Goal: Task Accomplishment & Management: Manage account settings

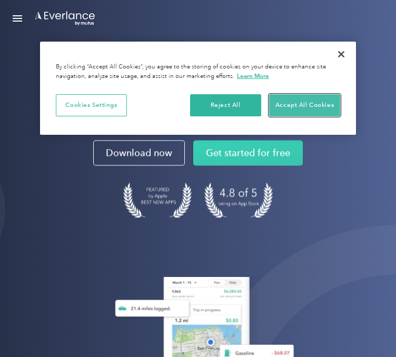
click at [324, 102] on button "Accept All Cookies" at bounding box center [304, 105] width 71 height 22
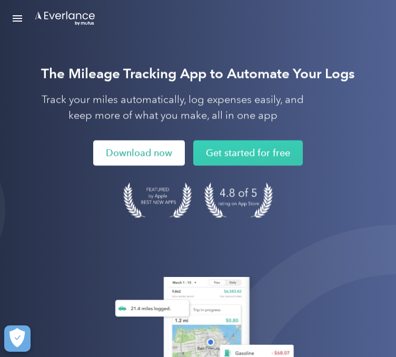
click at [127, 157] on link "Download now" at bounding box center [139, 152] width 92 height 25
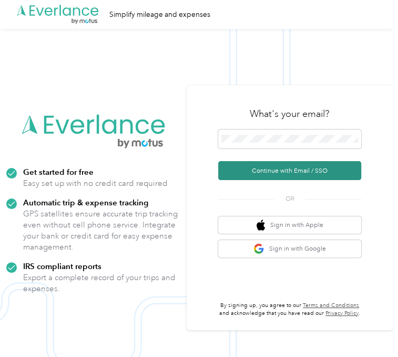
click at [291, 170] on button "Continue with Email / SSO" at bounding box center [289, 170] width 143 height 19
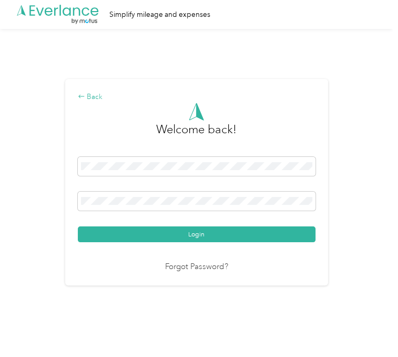
click at [102, 94] on div "Back" at bounding box center [197, 97] width 238 height 11
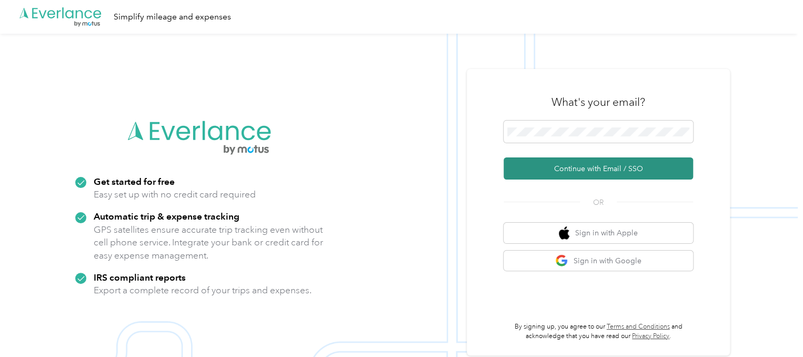
click at [398, 174] on button "Continue with Email / SSO" at bounding box center [598, 168] width 189 height 22
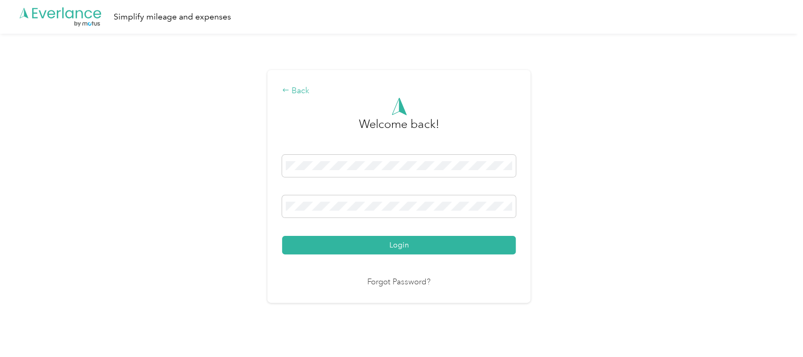
click at [304, 92] on div "Back" at bounding box center [399, 91] width 234 height 13
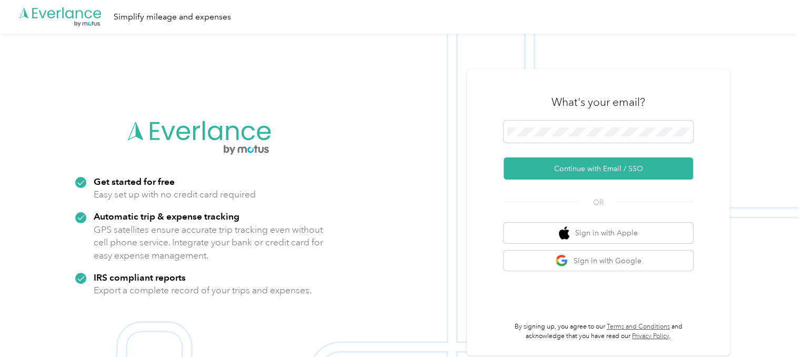
click at [78, 19] on icon ".cls-1 { fill: #00adee; } .cls-2 { fill: #fff; } .cls-3 { fill: #707372; } .cls…" at bounding box center [60, 17] width 84 height 22
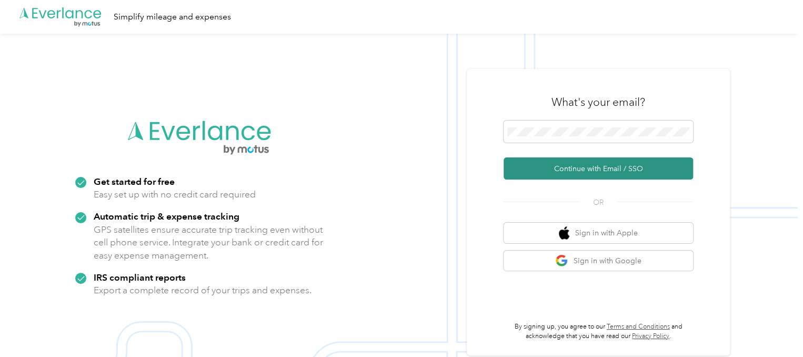
click at [398, 172] on button "Continue with Email / SSO" at bounding box center [598, 168] width 189 height 22
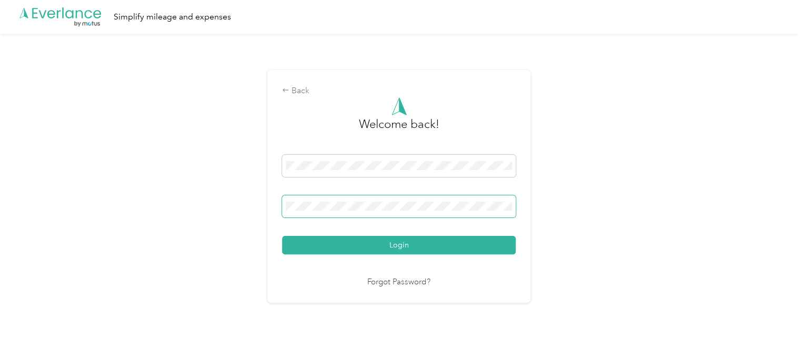
click at [282, 236] on button "Login" at bounding box center [399, 245] width 234 height 18
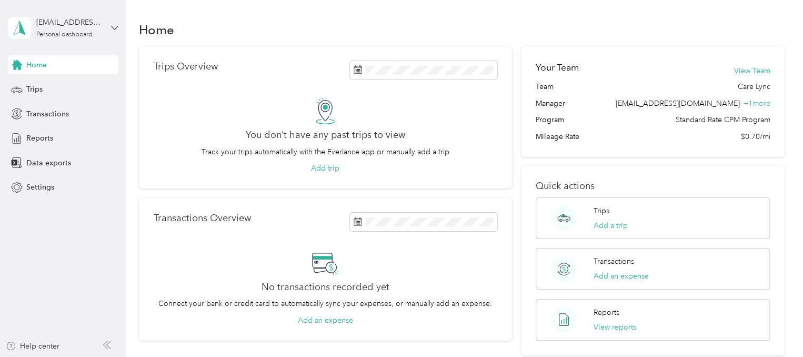
click at [116, 30] on icon at bounding box center [114, 27] width 7 height 7
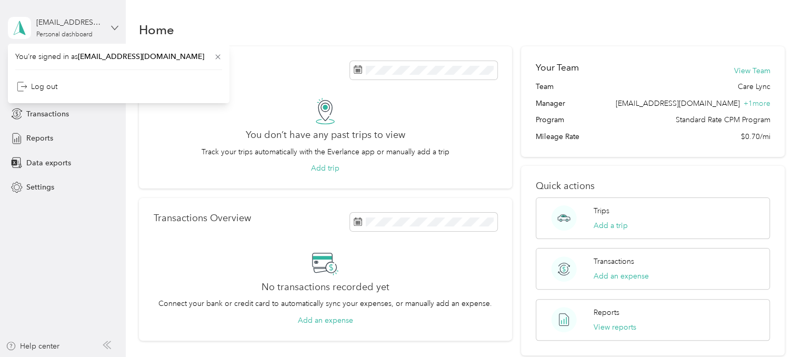
click at [116, 30] on icon at bounding box center [114, 27] width 7 height 7
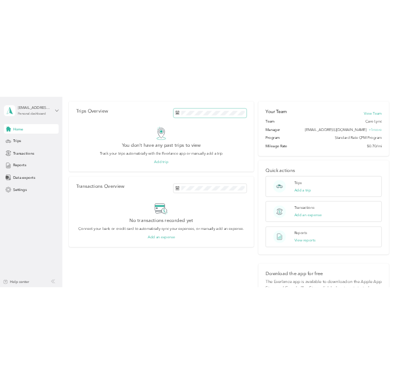
scroll to position [23, 0]
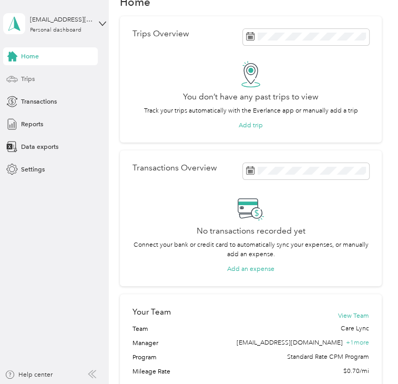
click at [23, 78] on span "Trips" at bounding box center [28, 78] width 14 height 9
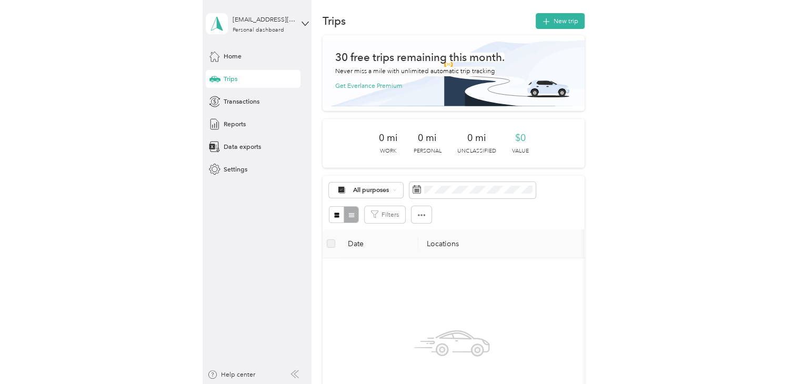
scroll to position [3, 0]
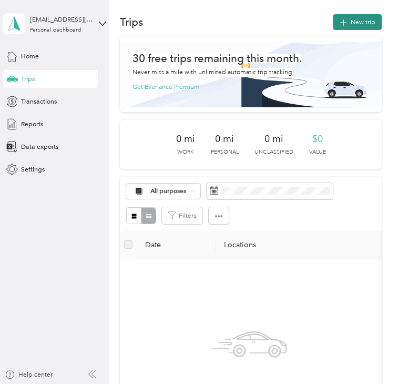
click at [364, 19] on button "New trip" at bounding box center [357, 22] width 49 height 16
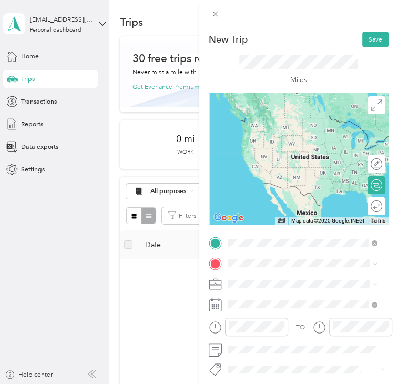
click at [298, 279] on span "33 Rob Clark Street Winterport, Maine 04496, United States" at bounding box center [310, 279] width 128 height 16
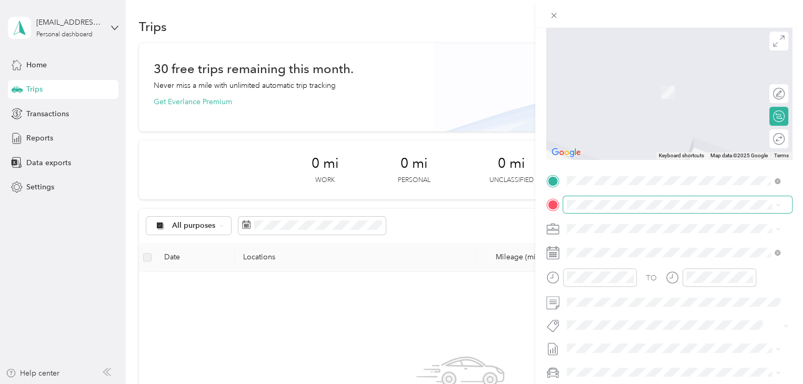
scroll to position [78, 0]
click at [398, 277] on div at bounding box center [591, 278] width 90 height 18
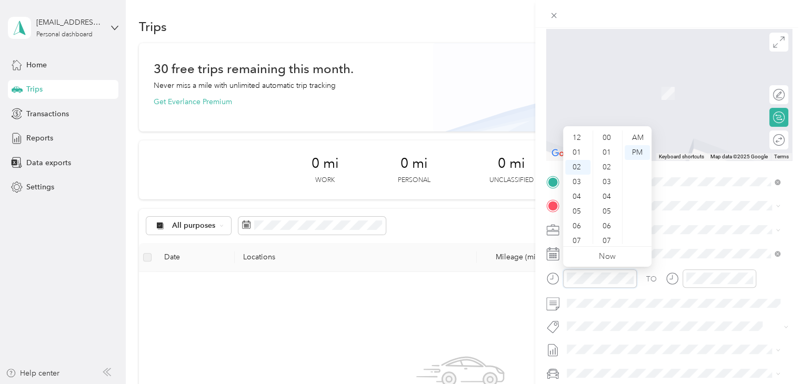
scroll to position [280, 0]
click at [398, 139] on div "AM" at bounding box center [637, 137] width 25 height 15
click at [398, 238] on div "09" at bounding box center [577, 241] width 25 height 15
click at [398, 135] on div "00" at bounding box center [607, 137] width 25 height 15
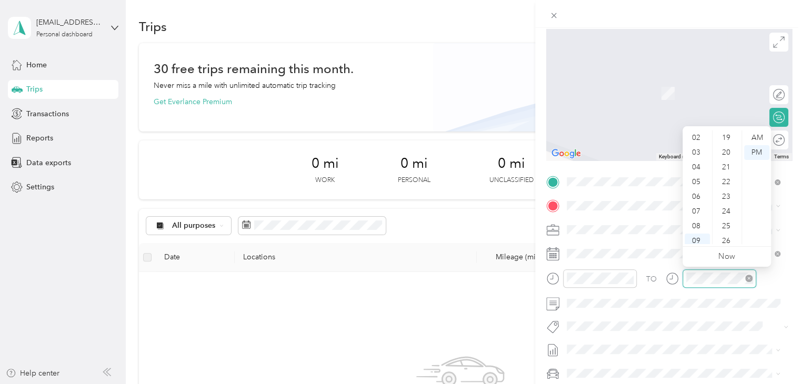
scroll to position [442, 0]
click at [398, 294] on div at bounding box center [711, 282] width 90 height 26
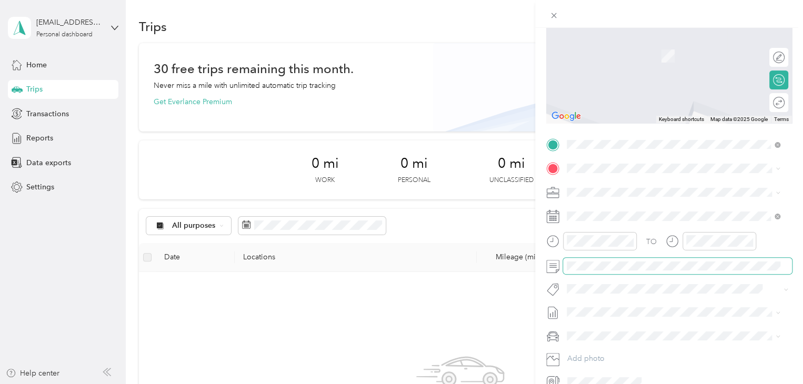
scroll to position [115, 0]
click at [398, 222] on span at bounding box center [677, 216] width 229 height 17
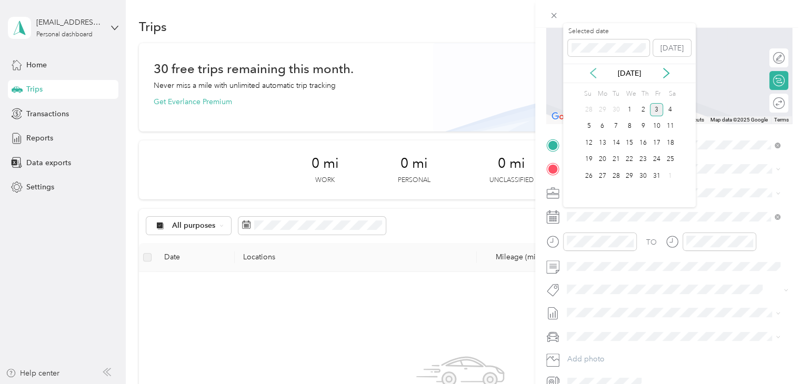
click at [398, 73] on icon at bounding box center [593, 73] width 11 height 11
click at [398, 109] on div "2" at bounding box center [616, 109] width 14 height 13
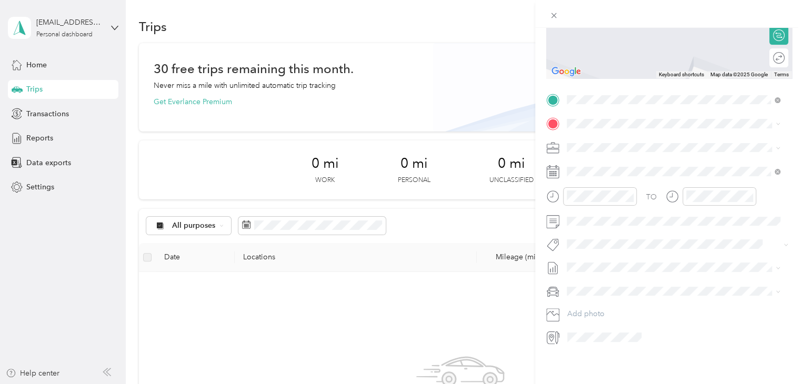
scroll to position [0, 0]
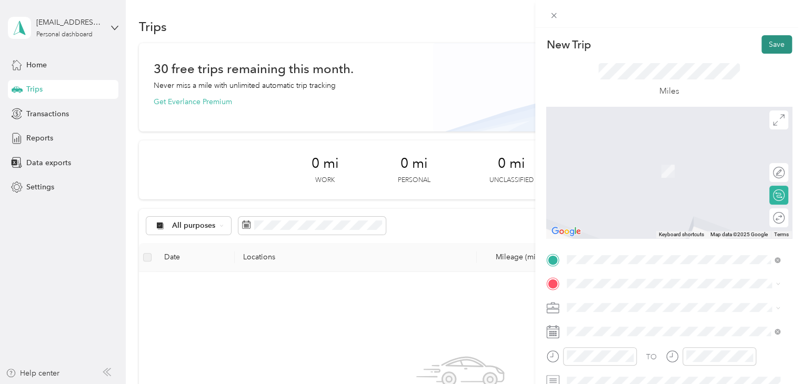
click at [398, 47] on button "Save" at bounding box center [776, 44] width 31 height 18
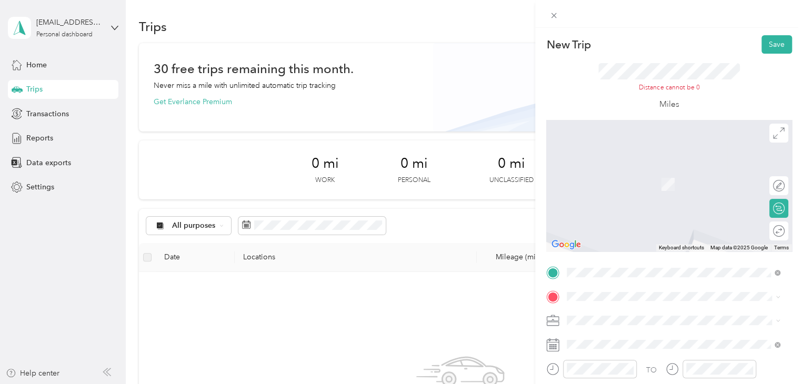
click at [398, 170] on div "446 North Main Street Brewer, Maine 04412, United States" at bounding box center [673, 163] width 206 height 14
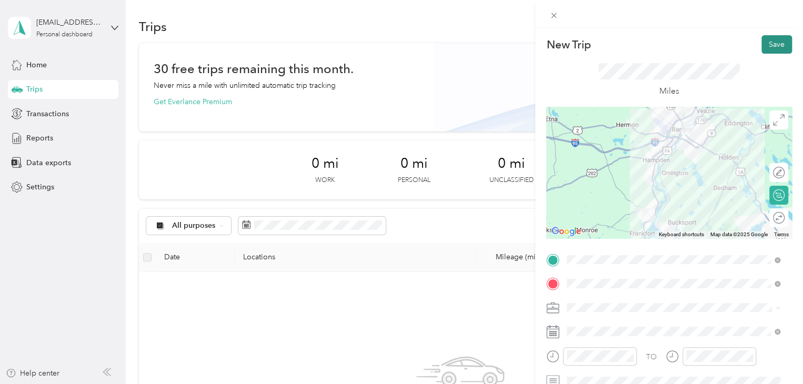
click at [398, 47] on button "Save" at bounding box center [776, 44] width 31 height 18
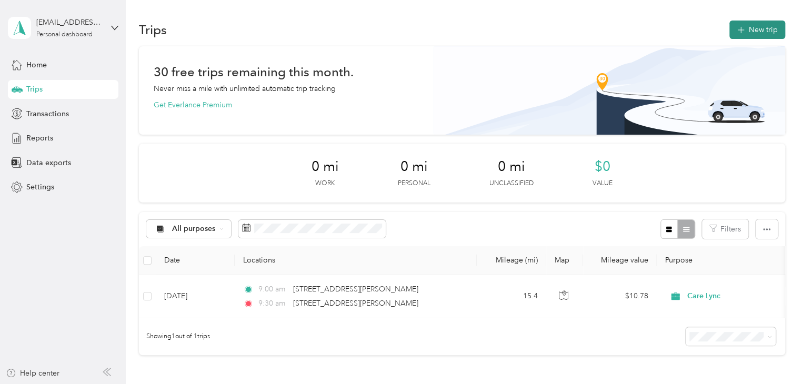
click at [398, 31] on button "New trip" at bounding box center [757, 30] width 56 height 18
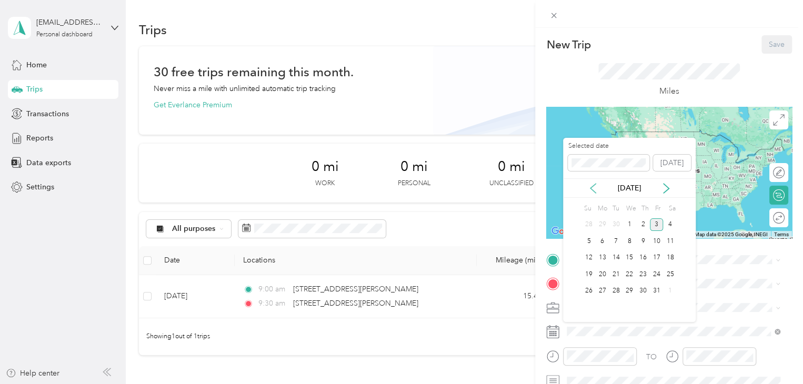
click at [398, 186] on icon at bounding box center [593, 188] width 11 height 11
click at [398, 222] on div "2" at bounding box center [616, 224] width 14 height 13
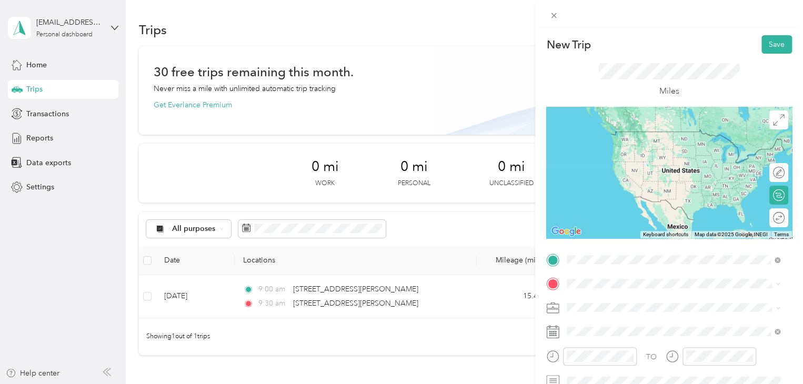
click at [398, 132] on span "446 North Main Street Brewer, Maine 04412, United States" at bounding box center [669, 131] width 164 height 9
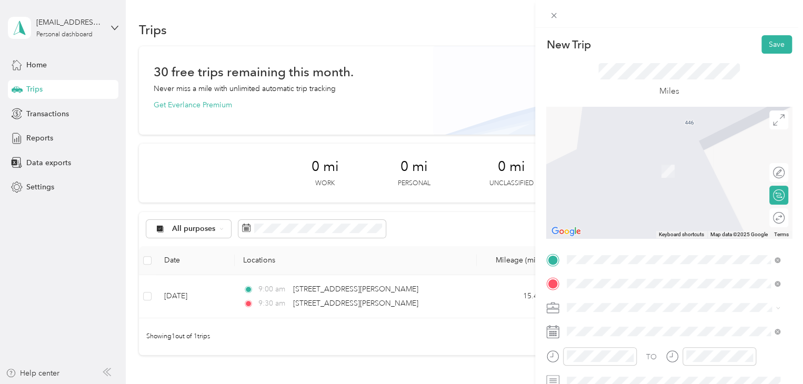
click at [398, 159] on span "26 Katahdin Avenue Millinocket, Maine 04462, United States" at bounding box center [639, 155] width 105 height 9
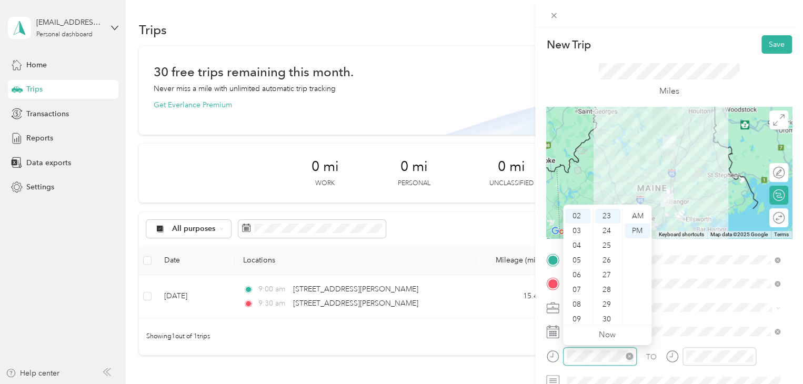
scroll to position [339, 0]
click at [398, 230] on div "01" at bounding box center [577, 227] width 25 height 15
click at [398, 216] on div "00" at bounding box center [607, 216] width 25 height 15
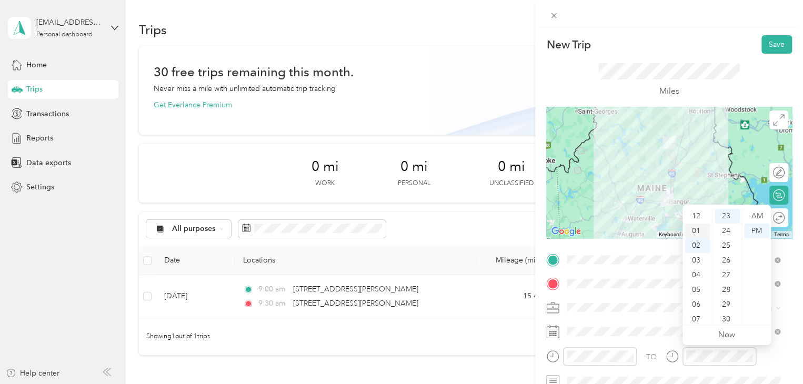
click at [398, 235] on div "01" at bounding box center [697, 231] width 25 height 15
click at [398, 317] on div "30" at bounding box center [726, 319] width 25 height 15
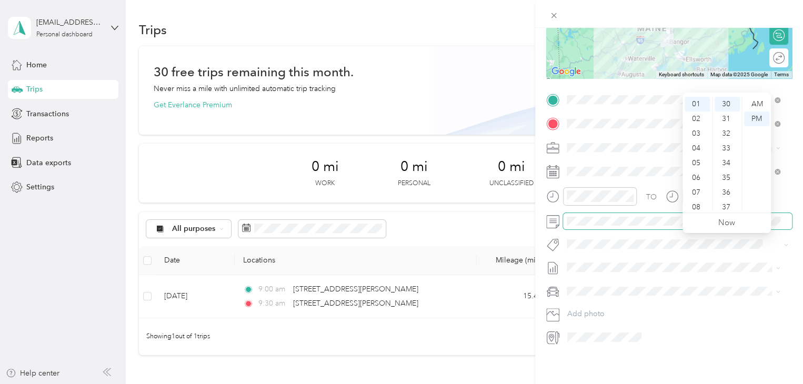
scroll to position [0, 0]
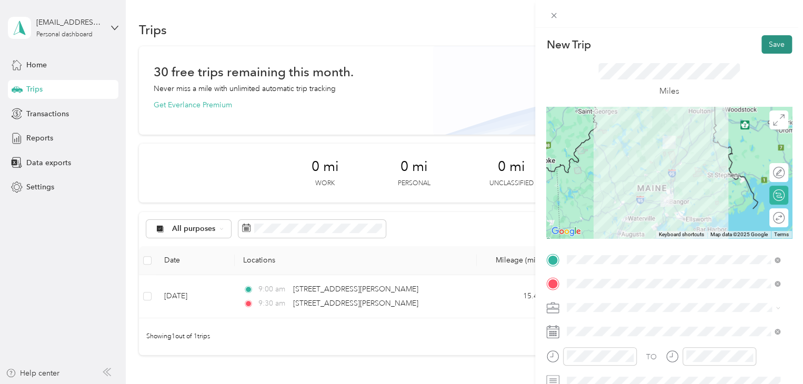
click at [398, 49] on button "Save" at bounding box center [776, 44] width 31 height 18
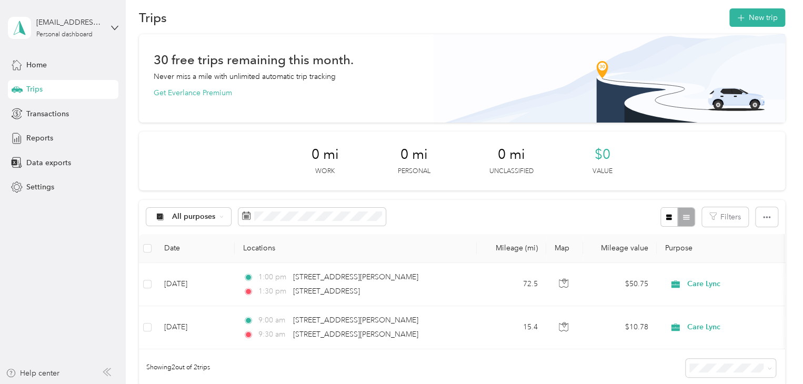
scroll to position [12, 0]
click at [398, 14] on icon "button" at bounding box center [740, 19] width 12 height 12
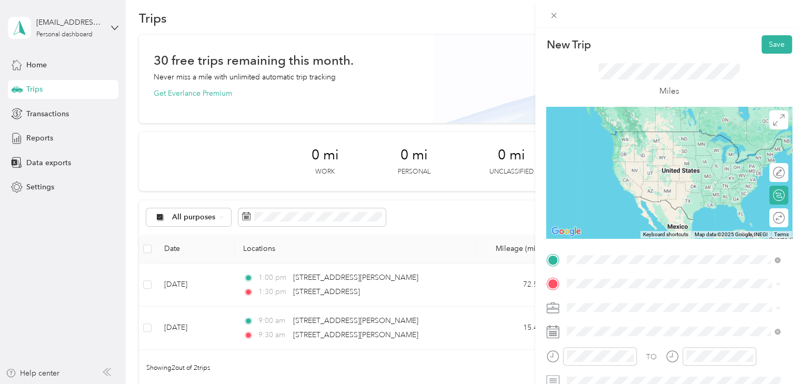
click at [398, 133] on span "33 Rob Clark Street Winterport, Maine 04496, United States" at bounding box center [669, 131] width 164 height 9
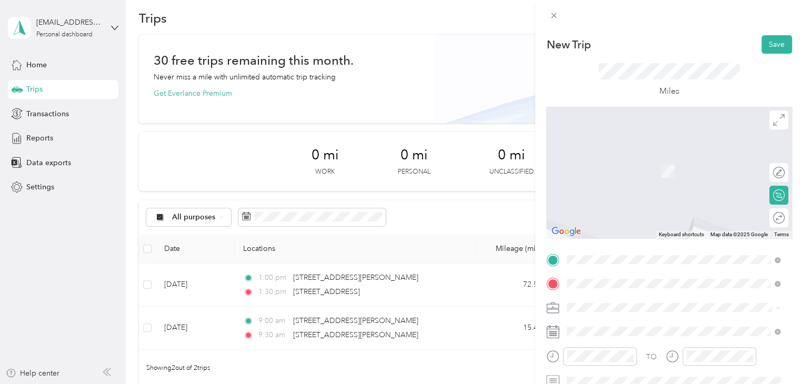
click at [398, 155] on span "269 Whitaker Road Troy, Maine 04987, United States" at bounding box center [682, 160] width 190 height 18
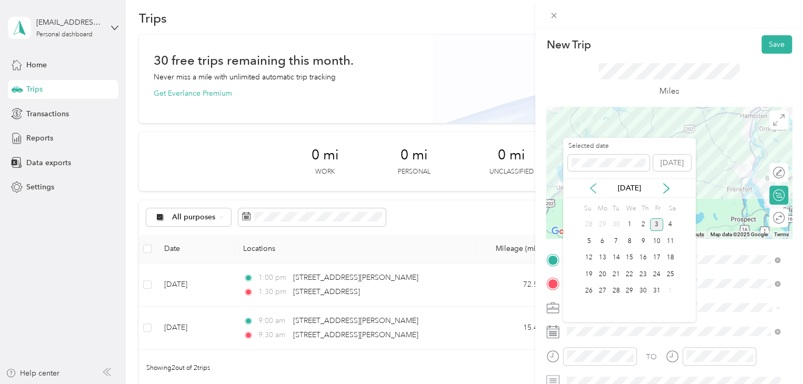
click at [398, 189] on icon at bounding box center [593, 188] width 11 height 11
click at [398, 243] on div "9" at bounding box center [616, 241] width 14 height 13
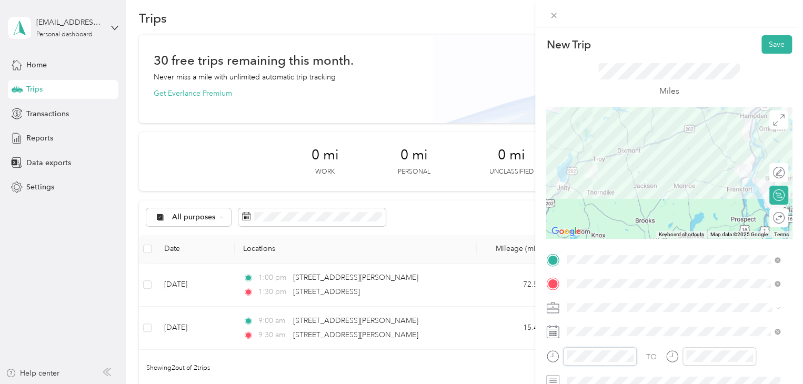
click at [398, 354] on div at bounding box center [591, 356] width 90 height 18
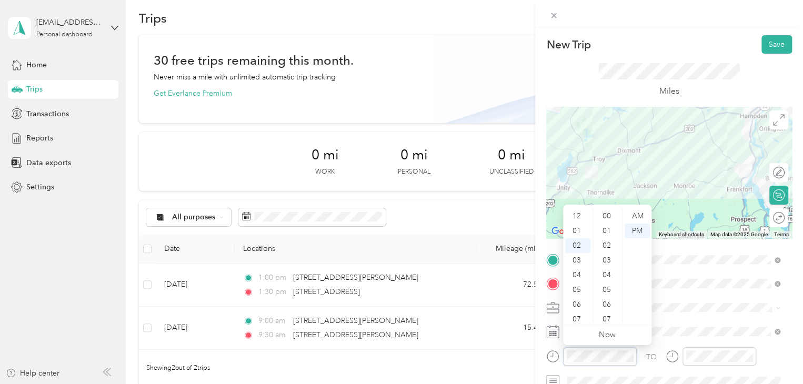
scroll to position [368, 0]
click at [398, 298] on div "10" at bounding box center [577, 303] width 25 height 15
click at [398, 215] on div "00" at bounding box center [607, 216] width 25 height 15
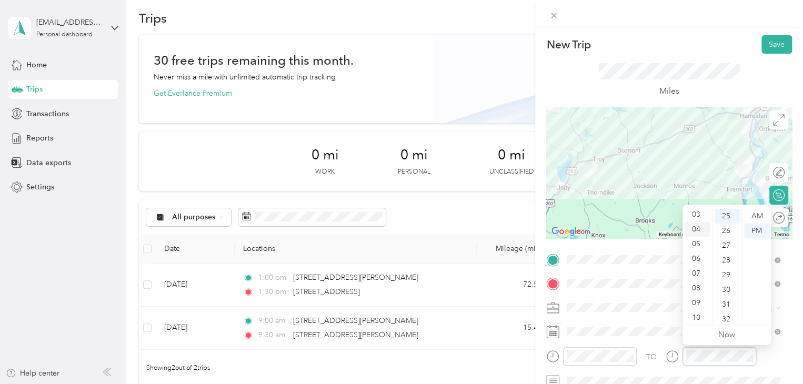
scroll to position [63, 0]
click at [398, 301] on div "10" at bounding box center [697, 300] width 25 height 15
click at [398, 289] on div "30" at bounding box center [726, 290] width 25 height 15
click at [398, 214] on div "AM" at bounding box center [756, 216] width 25 height 15
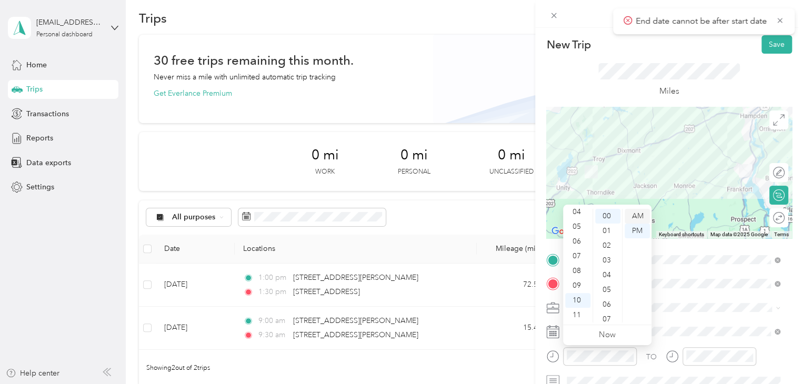
click at [398, 217] on div "AM" at bounding box center [637, 216] width 25 height 15
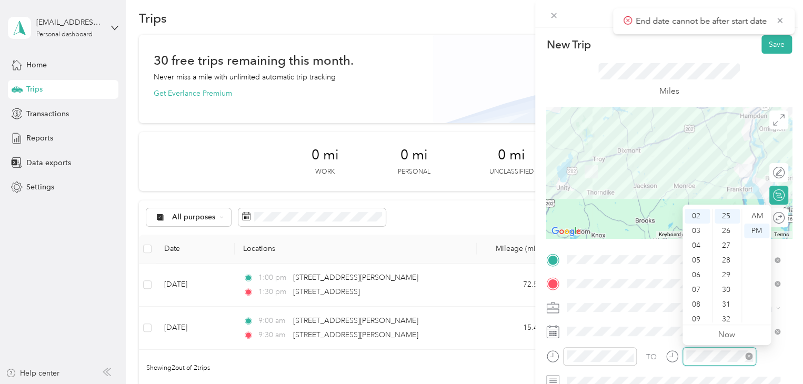
scroll to position [368, 0]
click at [398, 207] on div "12 01 02 03 04 05 06 07 08 09 10 11 00 01 02 03 04 05 06 07 08 09 10 11 12 13 1…" at bounding box center [726, 266] width 88 height 118
click at [398, 213] on div "AM" at bounding box center [756, 216] width 25 height 15
click at [398, 303] on div "10" at bounding box center [697, 300] width 25 height 15
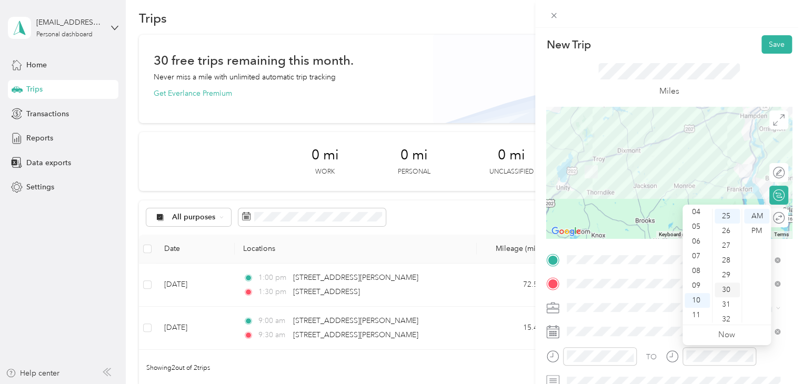
scroll to position [378, 0]
click at [398, 281] on div "30" at bounding box center [726, 280] width 25 height 15
click at [398, 317] on div "TO Add photo" at bounding box center [669, 378] width 246 height 254
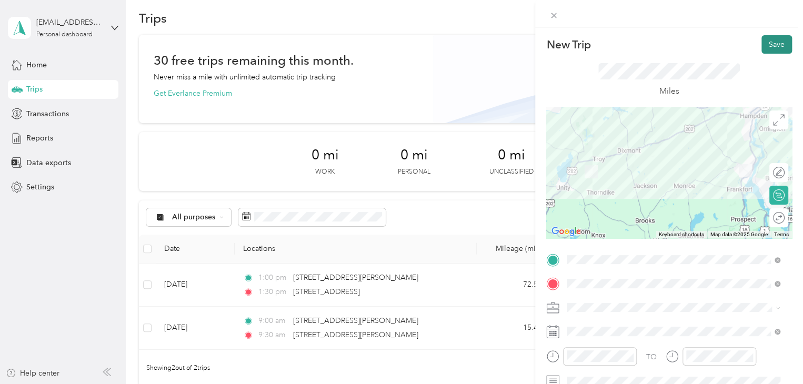
click at [398, 48] on button "Save" at bounding box center [776, 44] width 31 height 18
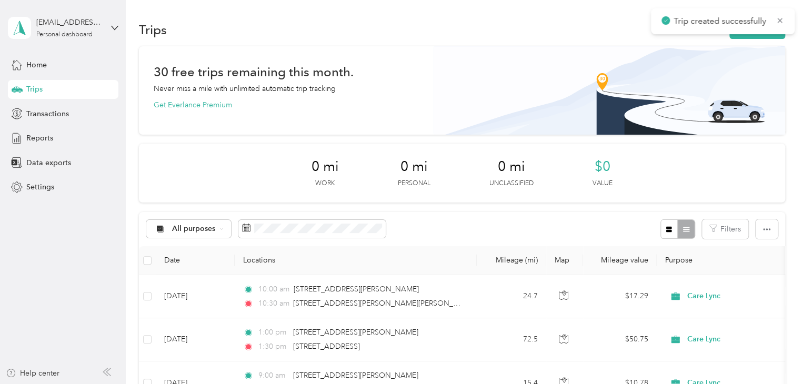
scroll to position [0, 0]
click at [398, 26] on button "New trip" at bounding box center [757, 30] width 56 height 18
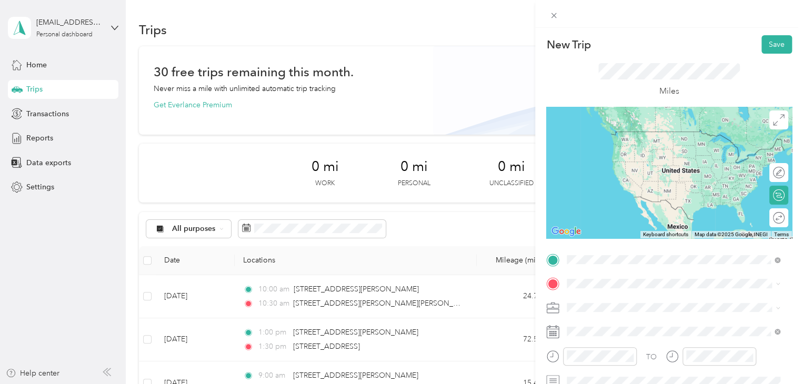
click at [398, 146] on li "269 Whitaker Road Troy, Maine 04987, United States" at bounding box center [673, 136] width 220 height 29
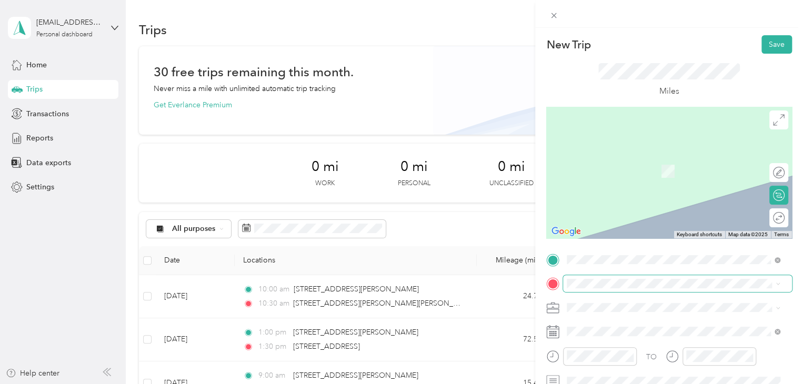
click at [398, 277] on span at bounding box center [677, 283] width 229 height 17
click at [398, 193] on span "25 Mulberry Ln Waterville, Maine 04901, United States" at bounding box center [639, 188] width 105 height 9
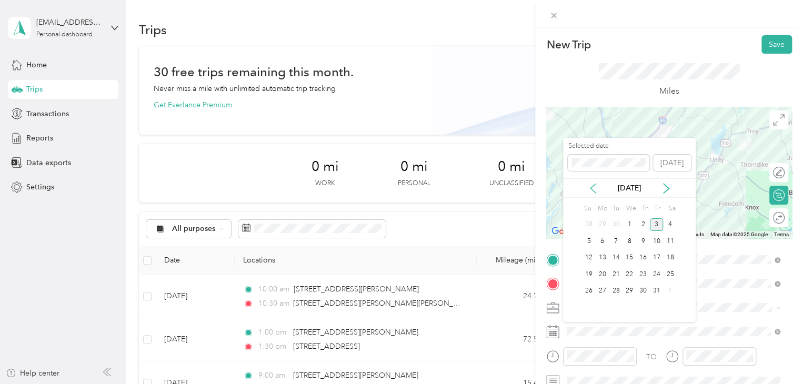
click at [398, 188] on icon at bounding box center [593, 188] width 11 height 11
click at [398, 243] on div "9" at bounding box center [616, 241] width 14 height 13
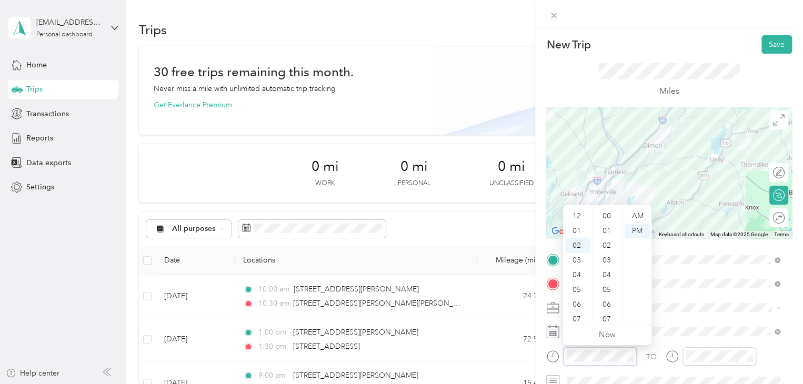
scroll to position [29, 0]
click at [398, 217] on div "AM" at bounding box center [637, 216] width 25 height 15
click at [398, 313] on div "11" at bounding box center [577, 315] width 25 height 15
click at [398, 262] on div "30" at bounding box center [607, 260] width 25 height 15
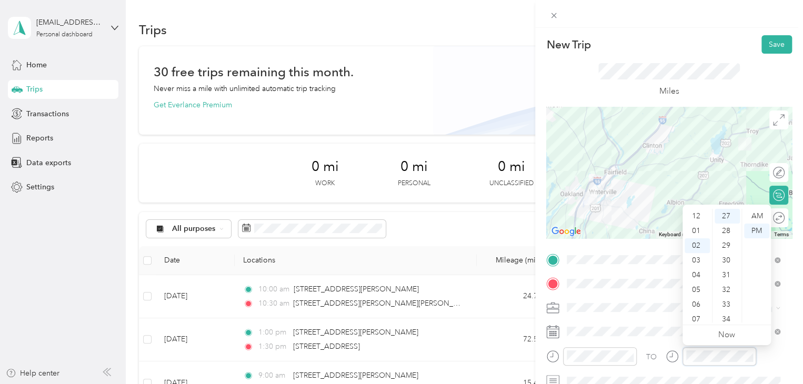
scroll to position [0, 0]
click at [398, 217] on div "12" at bounding box center [697, 216] width 25 height 15
click at [398, 218] on div "00" at bounding box center [726, 216] width 25 height 15
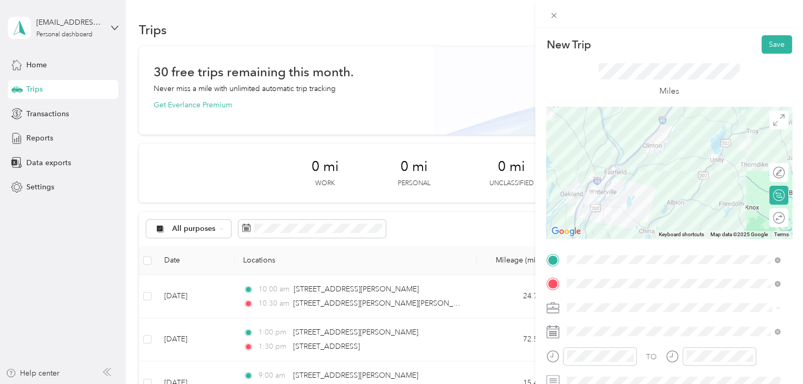
click at [398, 356] on div "TO" at bounding box center [651, 356] width 11 height 11
click at [398, 46] on button "Save" at bounding box center [776, 44] width 31 height 18
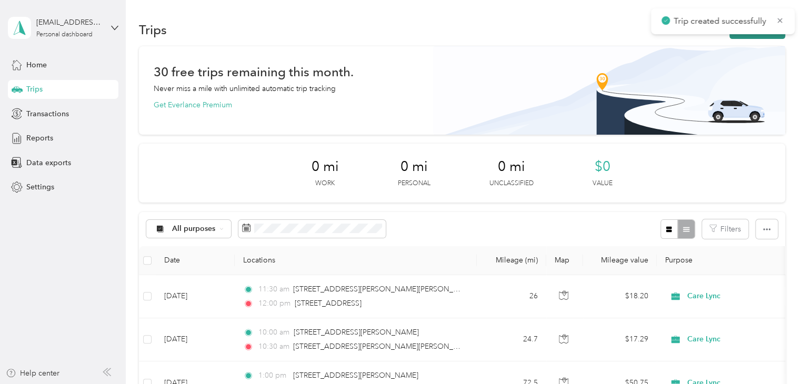
click at [398, 36] on button "New trip" at bounding box center [757, 30] width 56 height 18
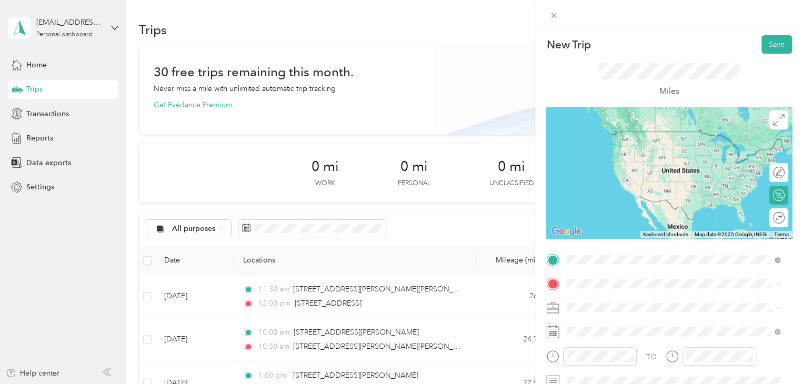
click at [398, 169] on span "25 Mulberry Ln Waterville, Maine 04901, United States" at bounding box center [639, 163] width 105 height 9
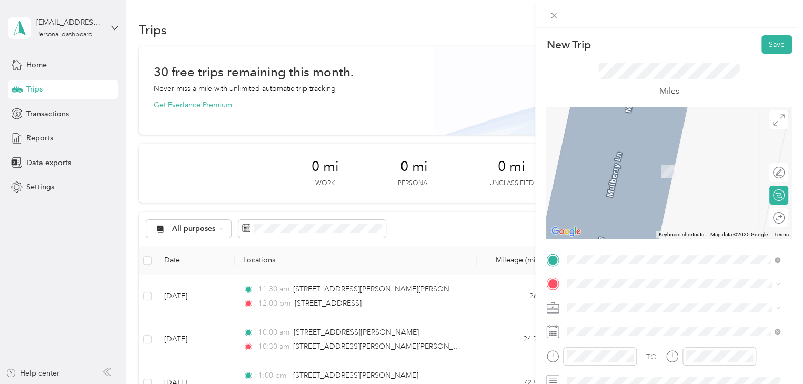
click at [398, 323] on span "175 Rollins Road Freedom, Maine 04941, United States" at bounding box center [669, 318] width 164 height 9
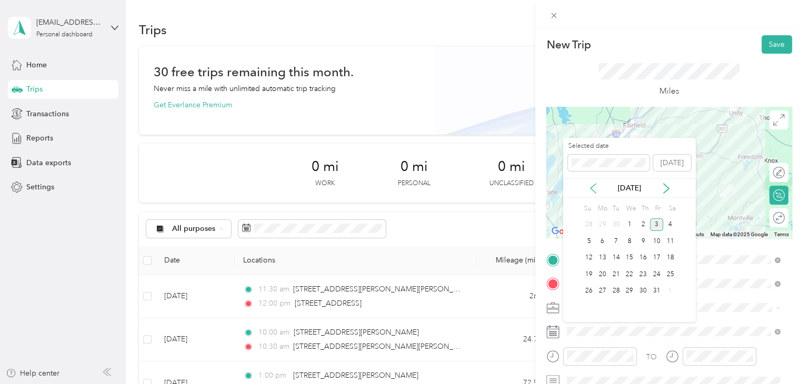
click at [398, 187] on icon at bounding box center [592, 188] width 5 height 9
click at [398, 239] on div "9" at bounding box center [616, 241] width 14 height 13
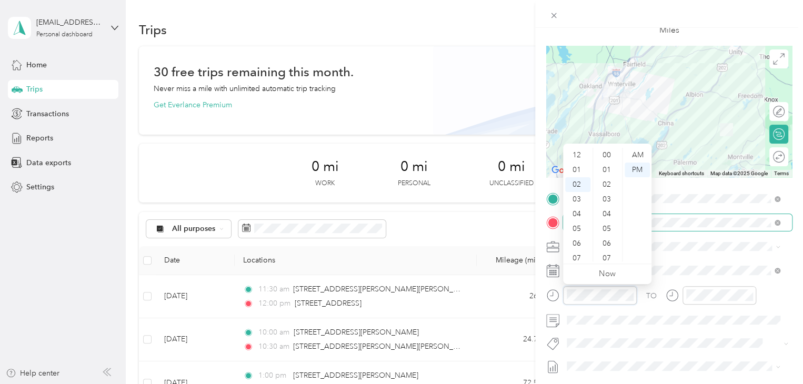
scroll to position [29, 0]
click at [398, 186] on div "30" at bounding box center [607, 184] width 25 height 15
click at [398, 286] on div at bounding box center [719, 295] width 74 height 18
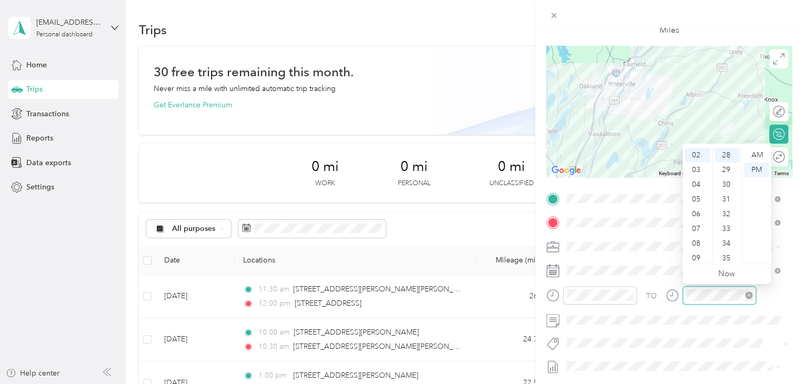
scroll to position [412, 0]
click at [398, 172] on div "03" at bounding box center [697, 170] width 25 height 15
click at [398, 150] on div "00" at bounding box center [726, 153] width 25 height 15
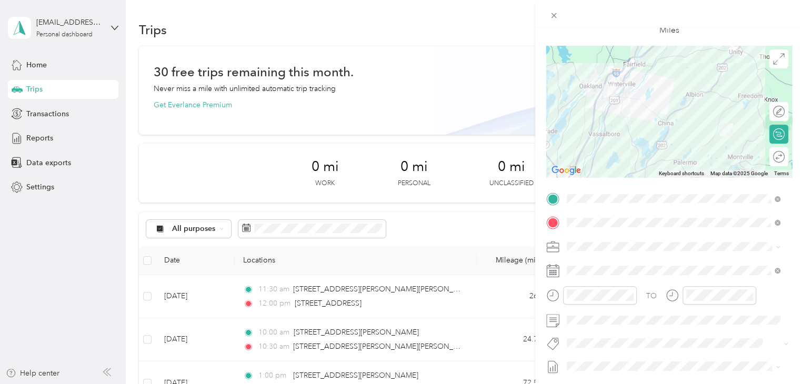
click at [398, 259] on div "TO Add photo" at bounding box center [669, 317] width 246 height 254
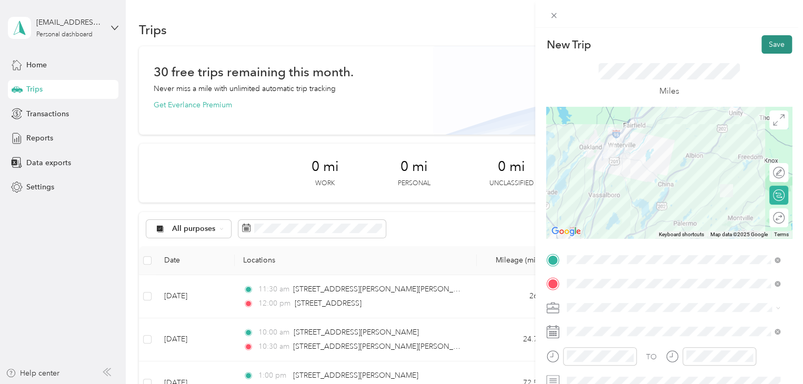
click at [398, 47] on button "Save" at bounding box center [776, 44] width 31 height 18
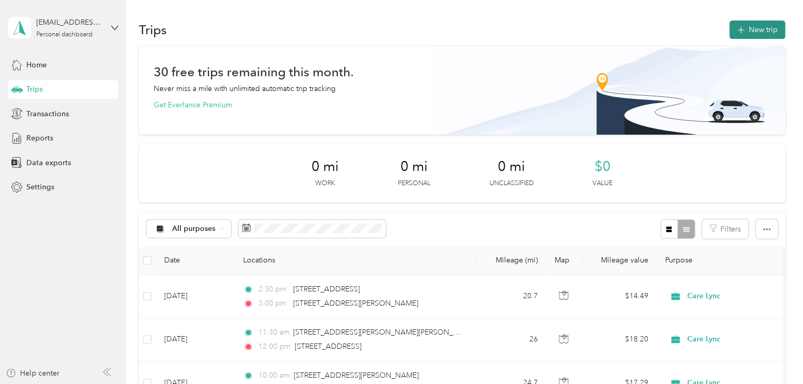
click at [398, 28] on button "New trip" at bounding box center [757, 30] width 56 height 18
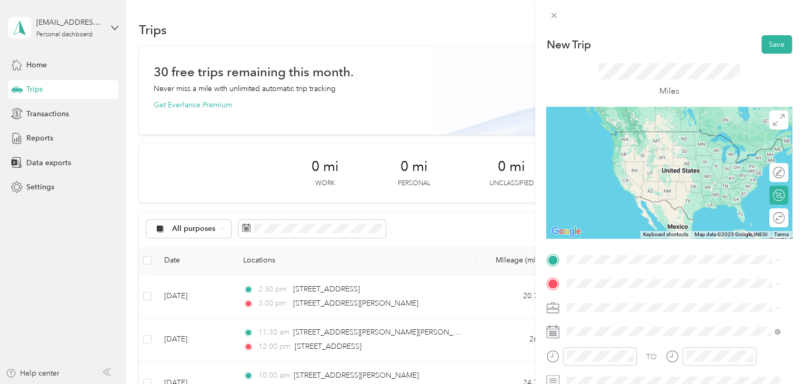
click at [398, 134] on div "33 Rob Clark Street Winterport, Maine 04496, United States" at bounding box center [673, 126] width 206 height 14
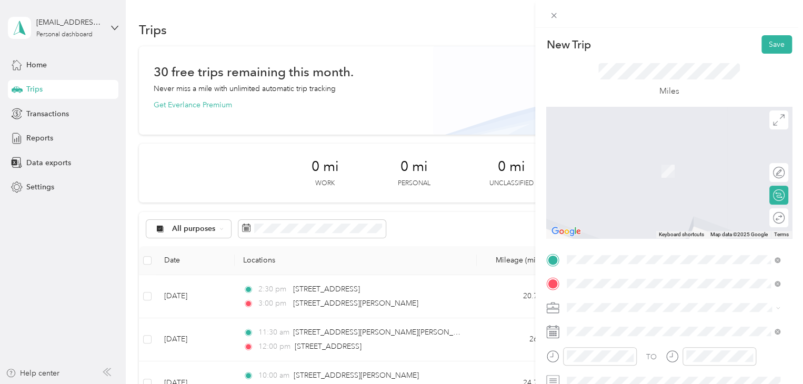
click at [398, 348] on span "979 Essex Street Bangor, Maine 04401, United States" at bounding box center [639, 342] width 105 height 9
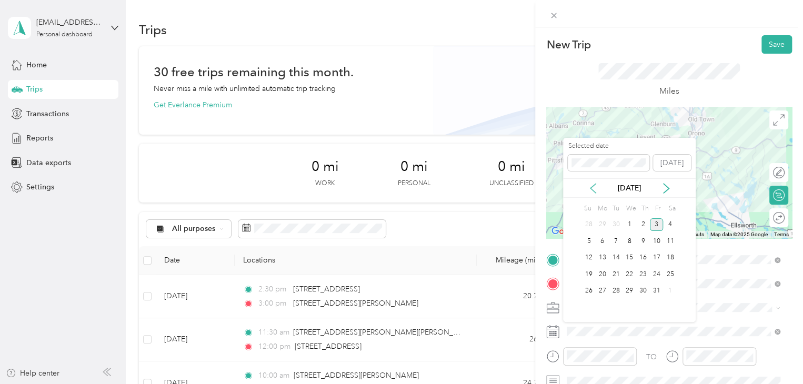
click at [398, 190] on icon at bounding box center [593, 188] width 11 height 11
click at [398, 257] on div "16" at bounding box center [616, 257] width 14 height 13
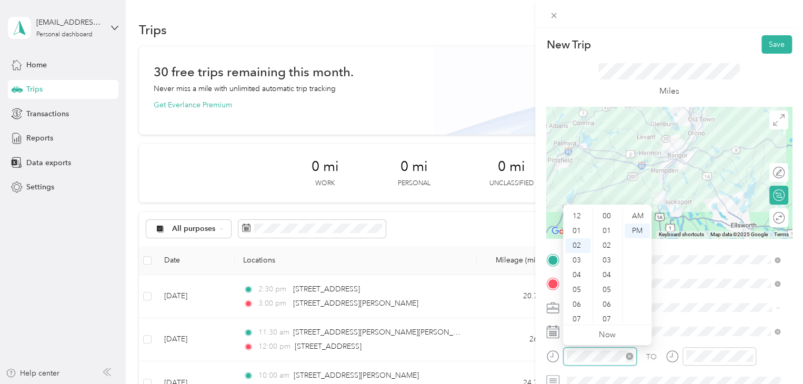
scroll to position [427, 0]
click at [398, 216] on div "AM" at bounding box center [637, 216] width 25 height 15
click at [398, 299] on div "10" at bounding box center [577, 300] width 25 height 15
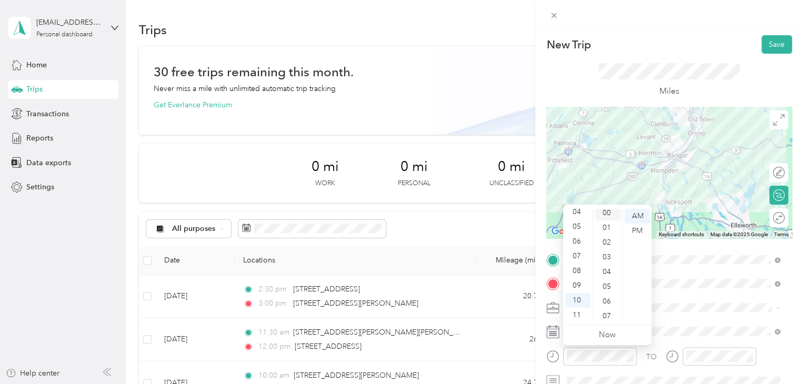
click at [398, 211] on div "00" at bounding box center [607, 213] width 25 height 15
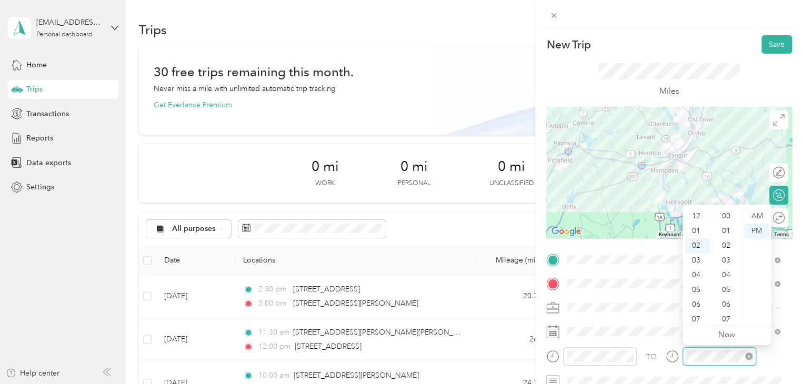
scroll to position [427, 0]
click at [398, 213] on div "AM" at bounding box center [756, 216] width 25 height 15
click at [398, 302] on div "10" at bounding box center [697, 300] width 25 height 15
click at [398, 232] on div "30" at bounding box center [726, 231] width 25 height 15
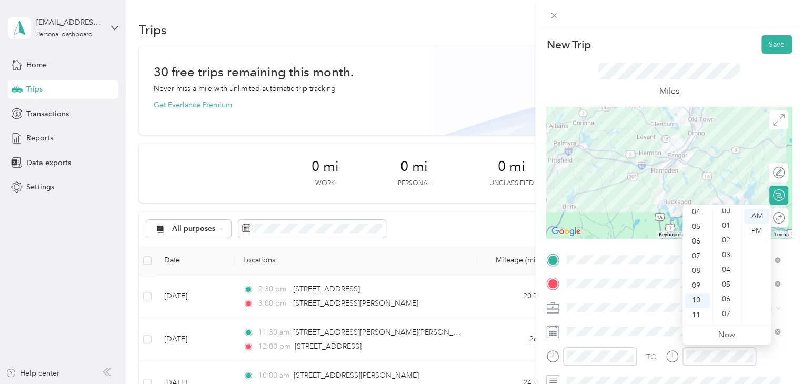
scroll to position [0, 0]
click at [398, 215] on div "00" at bounding box center [726, 216] width 25 height 15
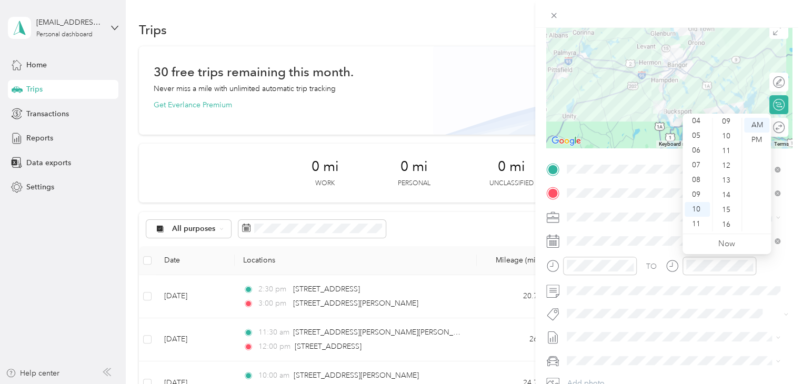
scroll to position [137, 0]
click at [398, 207] on div "15" at bounding box center [726, 209] width 25 height 15
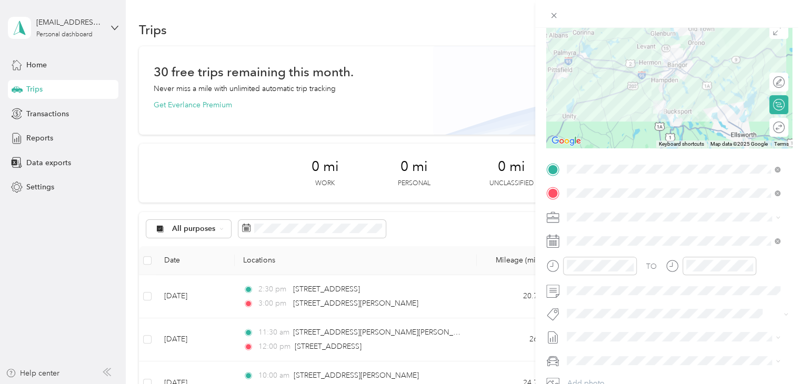
click at [398, 269] on div "TO" at bounding box center [669, 270] width 246 height 26
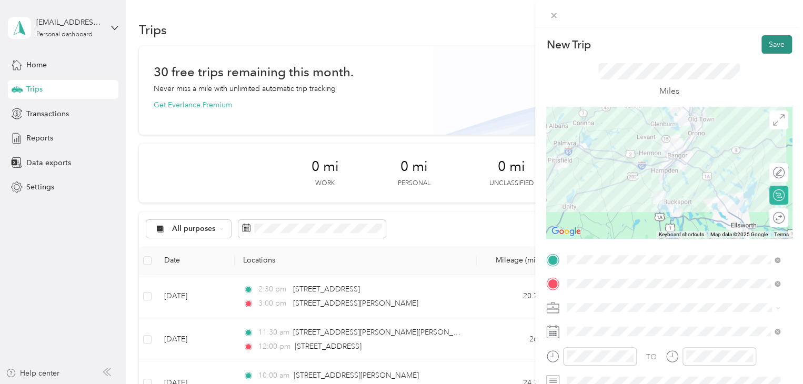
click at [398, 42] on button "Save" at bounding box center [776, 44] width 31 height 18
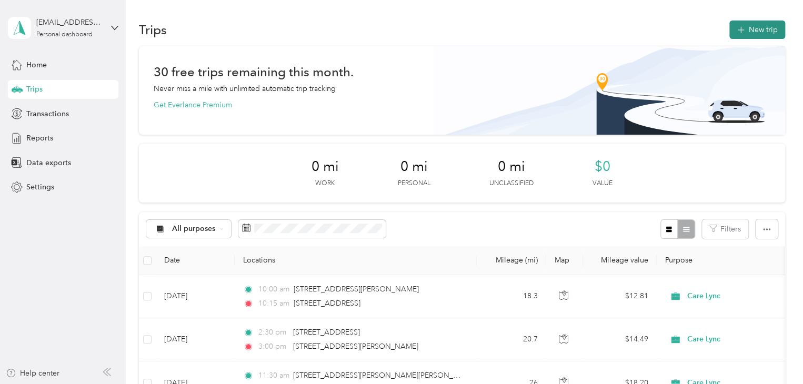
click at [398, 31] on button "New trip" at bounding box center [757, 30] width 56 height 18
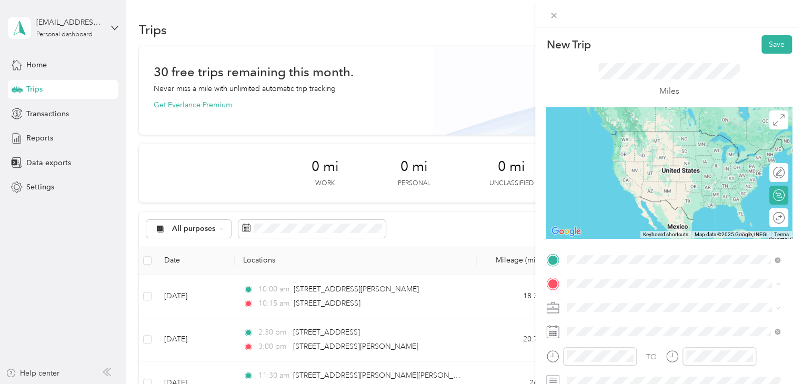
click at [398, 323] on span "979 Essex Street Bangor, Maine 04401, United States" at bounding box center [639, 319] width 105 height 9
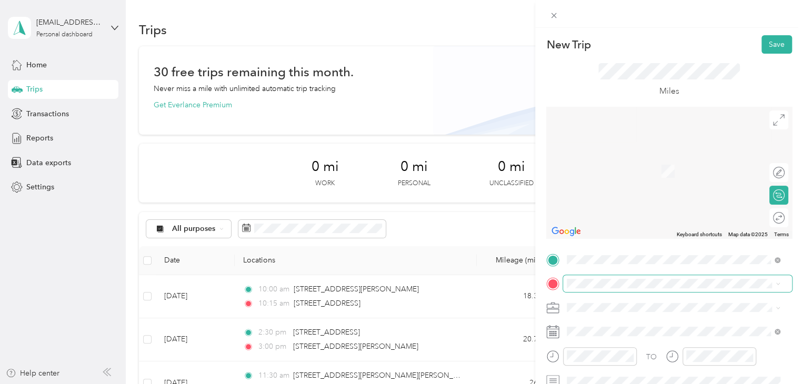
click at [398, 278] on span at bounding box center [677, 283] width 229 height 17
click at [398, 160] on span "20 Meadow Lane Old Town, Maine 04468, United States" at bounding box center [639, 155] width 105 height 9
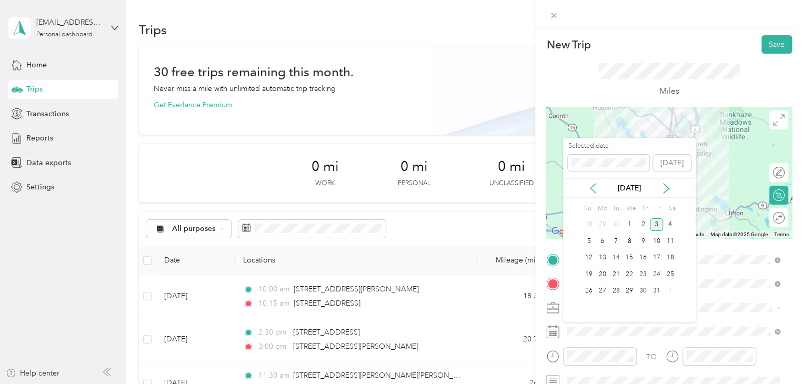
click at [398, 188] on icon at bounding box center [593, 188] width 11 height 11
click at [398, 258] on div "16" at bounding box center [616, 257] width 14 height 13
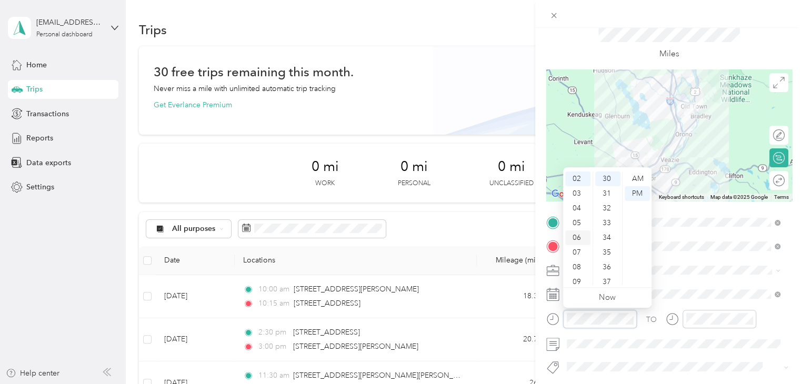
scroll to position [63, 0]
click at [398, 279] on div "11" at bounding box center [577, 277] width 25 height 15
click at [398, 179] on div "AM" at bounding box center [637, 179] width 25 height 15
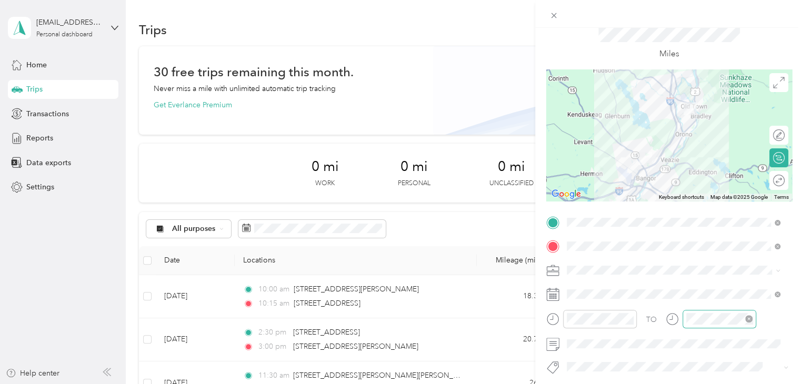
click at [398, 326] on div at bounding box center [719, 319] width 74 height 18
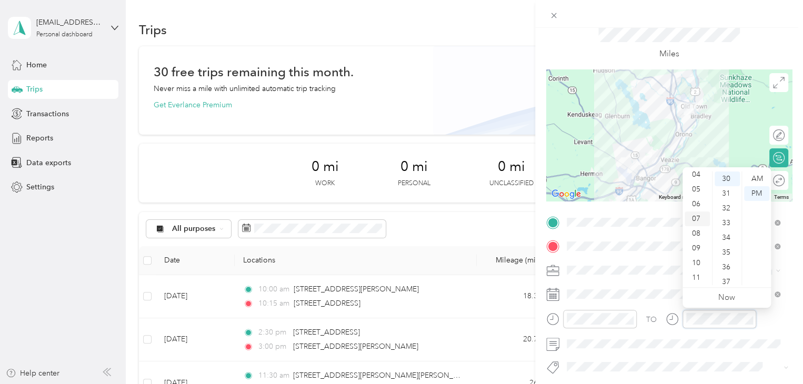
scroll to position [0, 0]
click at [398, 184] on div "12" at bounding box center [697, 179] width 25 height 15
click at [398, 175] on div "00" at bounding box center [726, 179] width 25 height 15
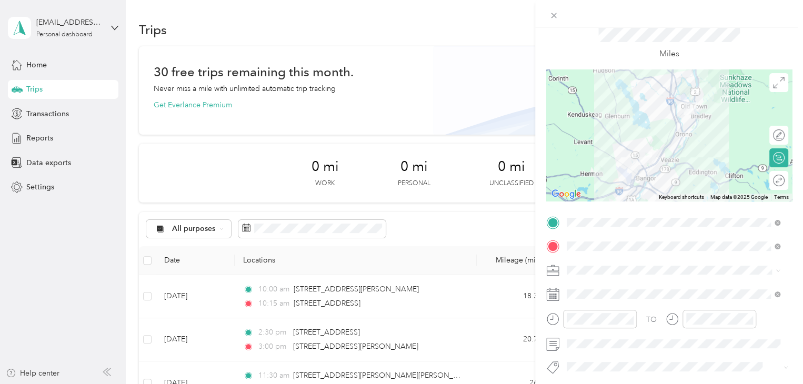
click at [398, 285] on div "TO Add photo" at bounding box center [669, 341] width 246 height 254
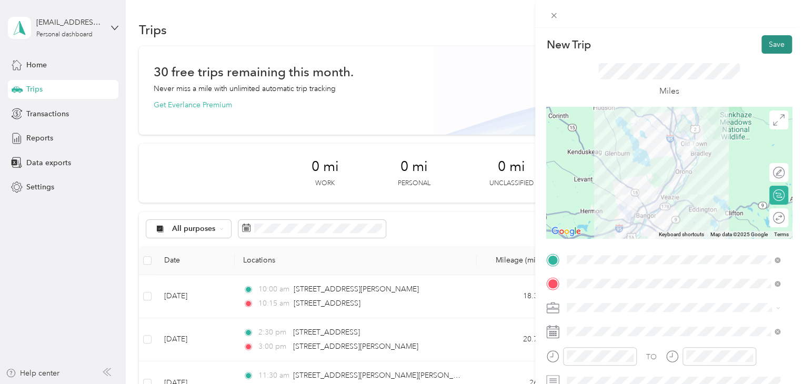
click at [398, 49] on button "Save" at bounding box center [776, 44] width 31 height 18
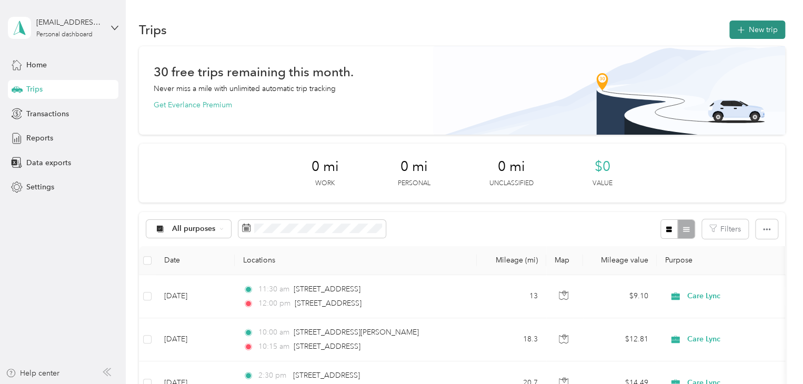
click at [398, 30] on button "New trip" at bounding box center [757, 30] width 56 height 18
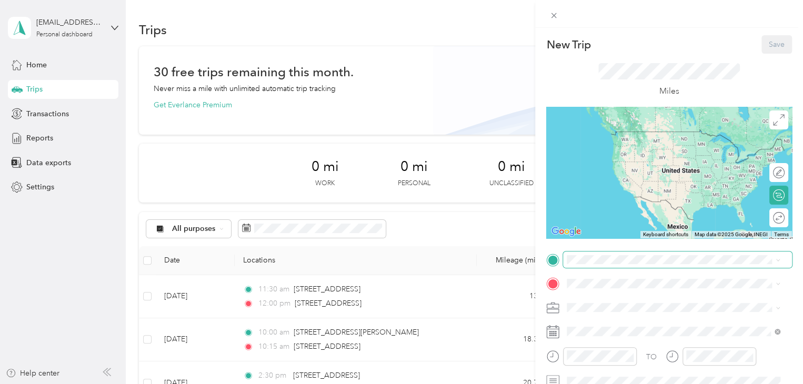
click at [398, 260] on span at bounding box center [677, 259] width 229 height 17
click at [398, 129] on span "33 Rob Clark Street Winterport, Maine 04496, United States" at bounding box center [669, 131] width 164 height 9
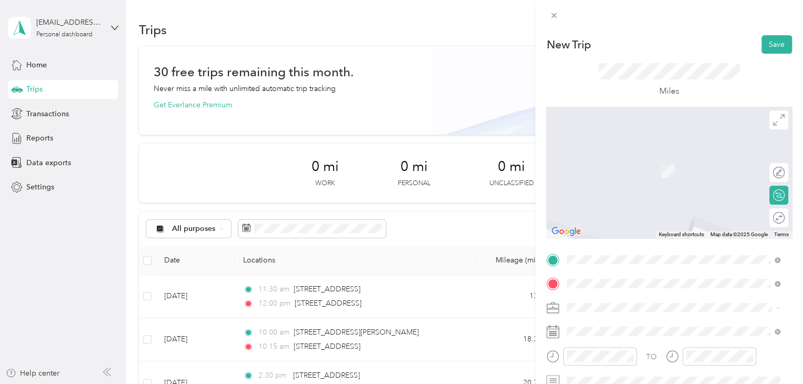
click at [398, 167] on li "979 Essex Street Bangor, Maine 04401, United States" at bounding box center [673, 156] width 220 height 22
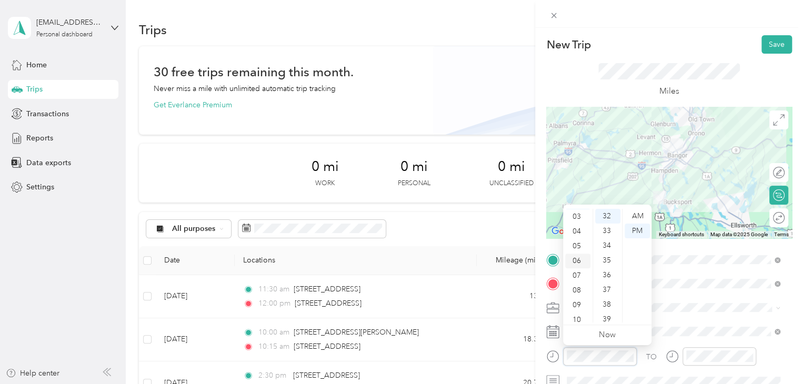
scroll to position [63, 0]
click at [398, 304] on div "10" at bounding box center [577, 300] width 25 height 15
click at [398, 211] on div "00" at bounding box center [607, 216] width 25 height 15
click at [398, 217] on div "AM" at bounding box center [637, 216] width 25 height 15
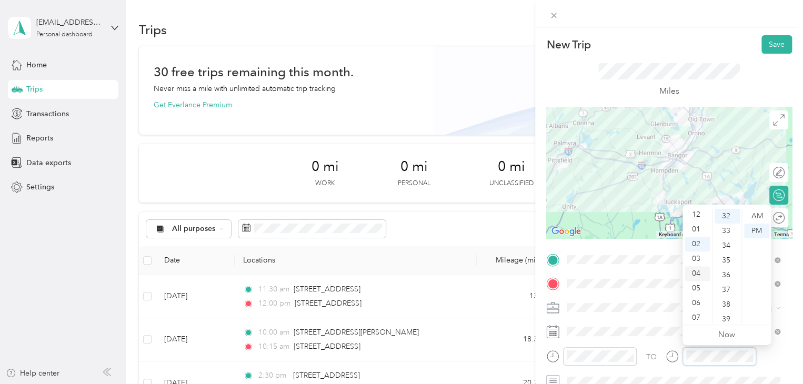
scroll to position [63, 0]
click at [398, 304] on div "10" at bounding box center [697, 300] width 25 height 15
click at [398, 215] on div "30" at bounding box center [726, 213] width 25 height 15
click at [398, 215] on div "AM" at bounding box center [756, 216] width 25 height 15
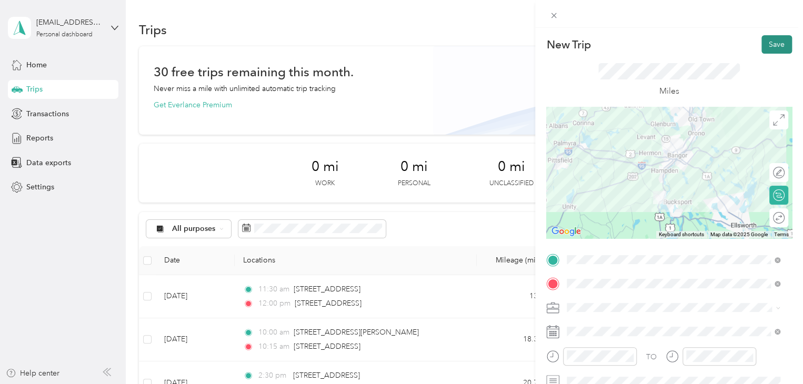
click at [398, 47] on button "Save" at bounding box center [776, 44] width 31 height 18
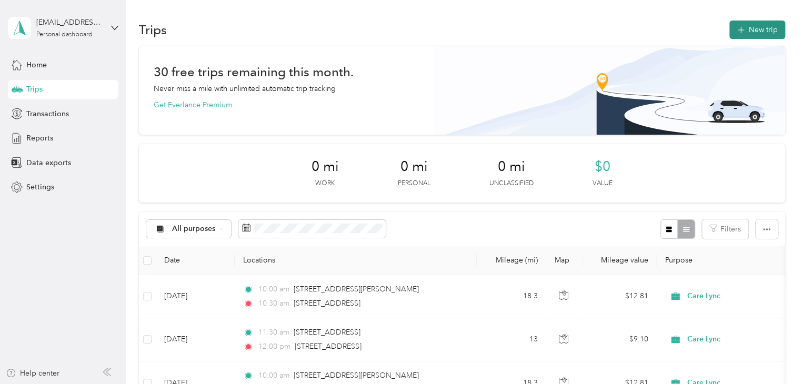
click at [398, 34] on button "New trip" at bounding box center [757, 30] width 56 height 18
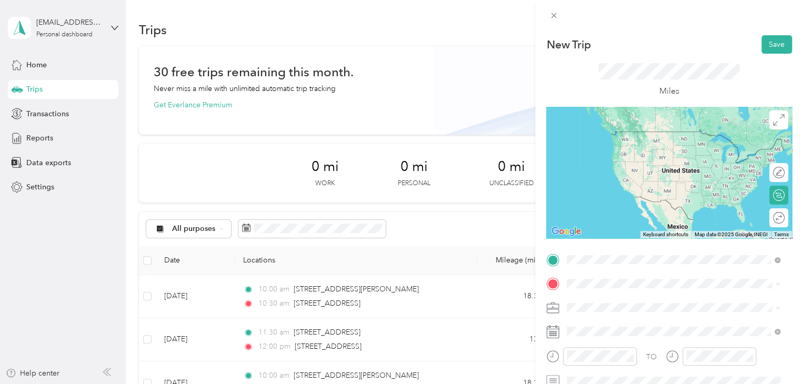
click at [398, 139] on div "979 Essex Street Bangor, Maine 04401, United States" at bounding box center [673, 132] width 206 height 14
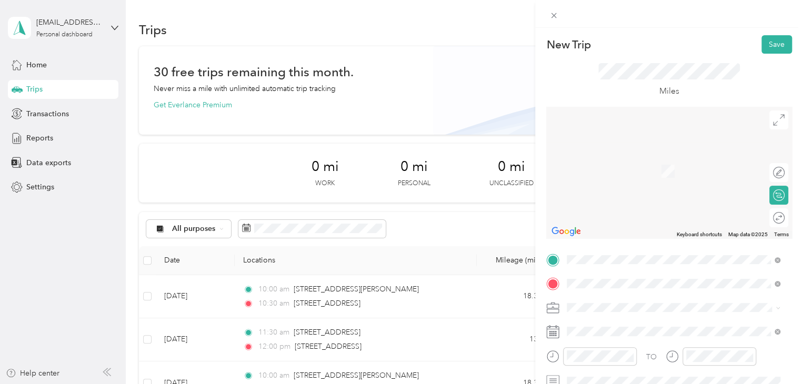
click at [398, 167] on li "9 Maple Street Brewer, Maine 04412, United States" at bounding box center [673, 156] width 220 height 22
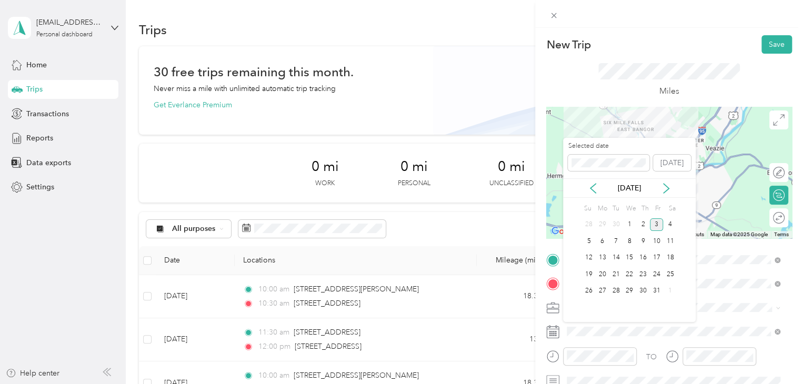
click at [398, 186] on div "Oct 2025" at bounding box center [629, 188] width 133 height 11
click at [398, 186] on icon at bounding box center [593, 188] width 11 height 11
click at [398, 275] on div "23" at bounding box center [616, 274] width 14 height 13
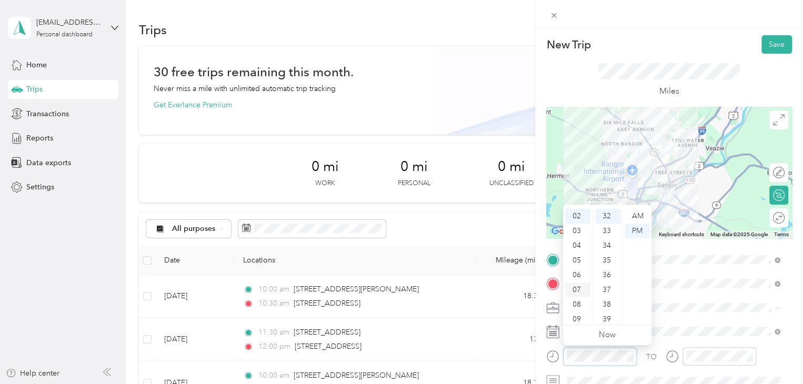
scroll to position [63, 0]
click at [398, 314] on div "11" at bounding box center [577, 315] width 25 height 15
click at [398, 239] on div "30" at bounding box center [607, 237] width 25 height 15
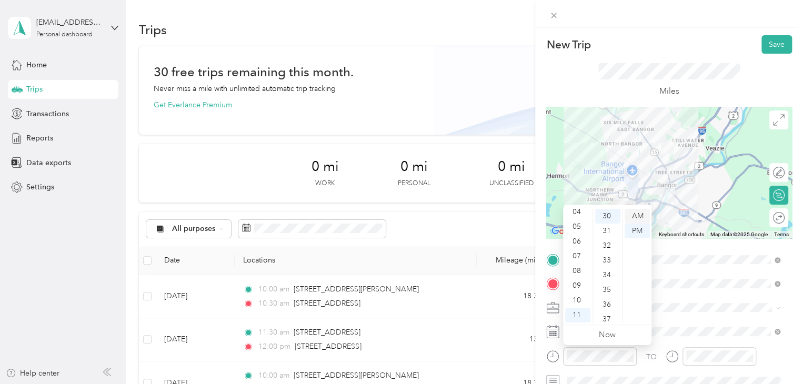
click at [398, 216] on div "AM" at bounding box center [637, 216] width 25 height 15
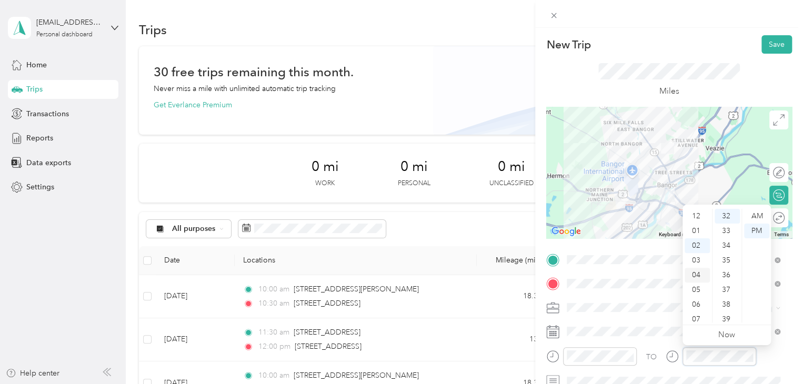
scroll to position [0, 0]
click at [398, 216] on div "12" at bounding box center [697, 216] width 25 height 15
click at [398, 218] on div "00" at bounding box center [726, 216] width 25 height 15
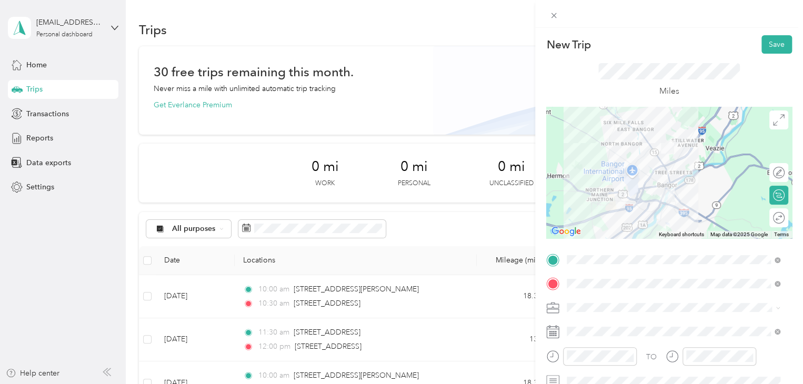
click at [398, 320] on div "TO Add photo" at bounding box center [669, 378] width 246 height 254
click at [398, 45] on button "Save" at bounding box center [776, 44] width 31 height 18
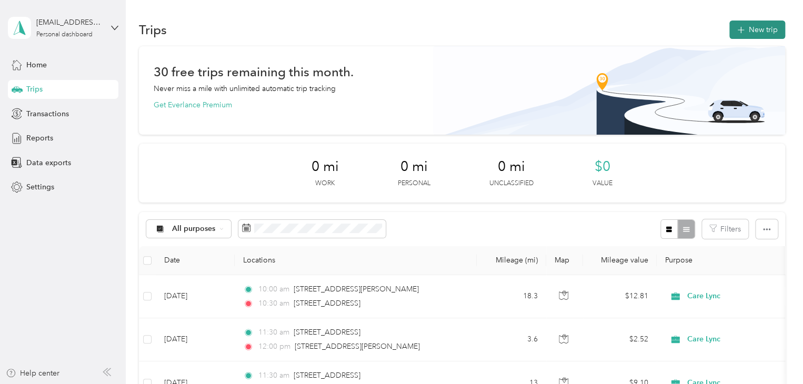
click at [398, 33] on button "New trip" at bounding box center [757, 30] width 56 height 18
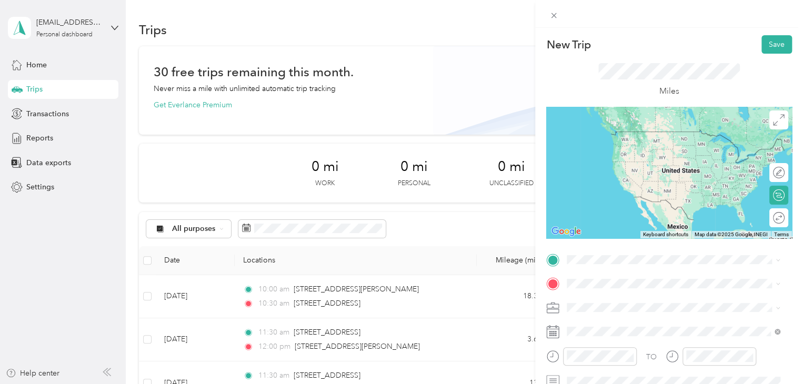
click at [398, 130] on span "9 Maple Street Brewer, Maine 04412, United States" at bounding box center [669, 125] width 164 height 9
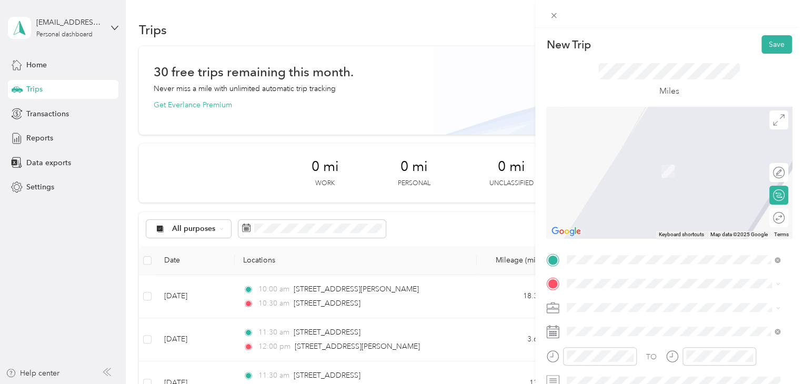
click at [398, 155] on span "347 North Main Street Brewer, Maine 04412, United States" at bounding box center [669, 149] width 164 height 9
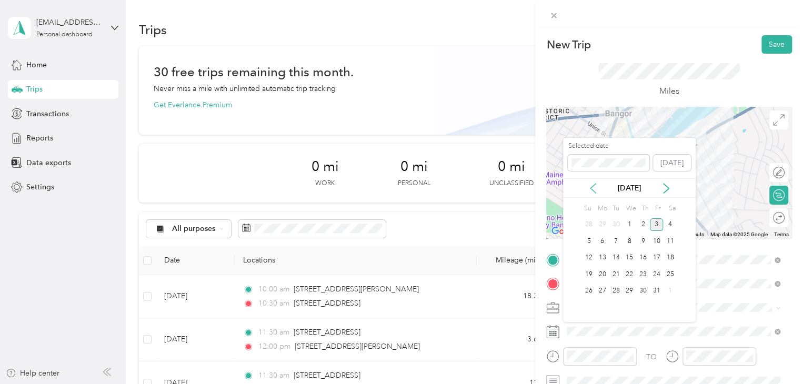
click at [398, 188] on icon at bounding box center [593, 188] width 11 height 11
click at [398, 272] on div "23" at bounding box center [616, 274] width 14 height 13
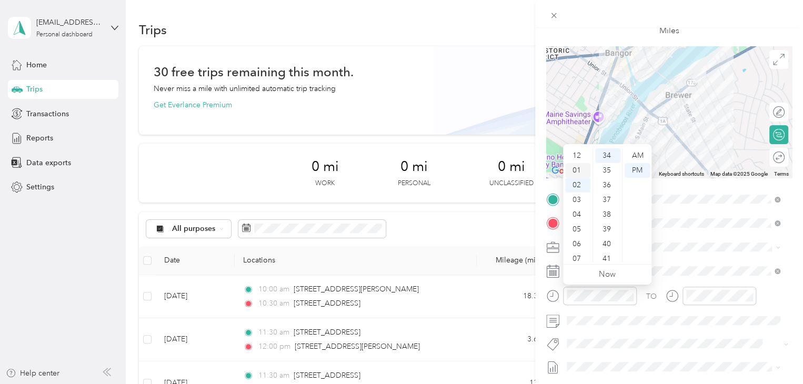
click at [398, 164] on div "01" at bounding box center [577, 170] width 25 height 15
click at [398, 159] on div "00" at bounding box center [607, 155] width 25 height 15
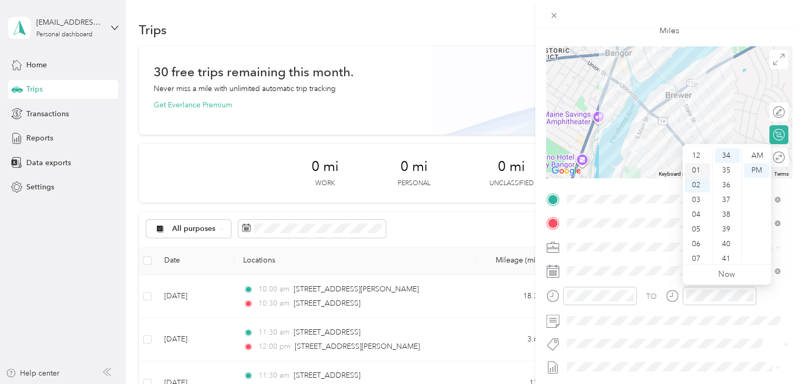
click at [398, 166] on div "01" at bounding box center [697, 170] width 25 height 15
click at [398, 195] on div "30" at bounding box center [726, 197] width 25 height 15
click at [398, 294] on div "TO" at bounding box center [669, 300] width 246 height 26
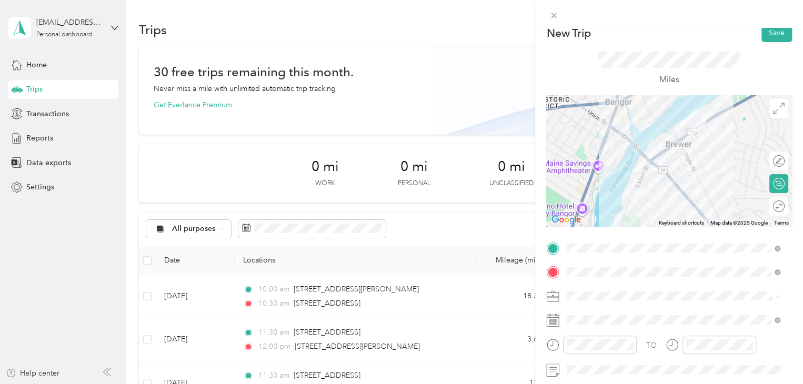
scroll to position [12, 0]
click at [398, 38] on button "Save" at bounding box center [776, 32] width 31 height 18
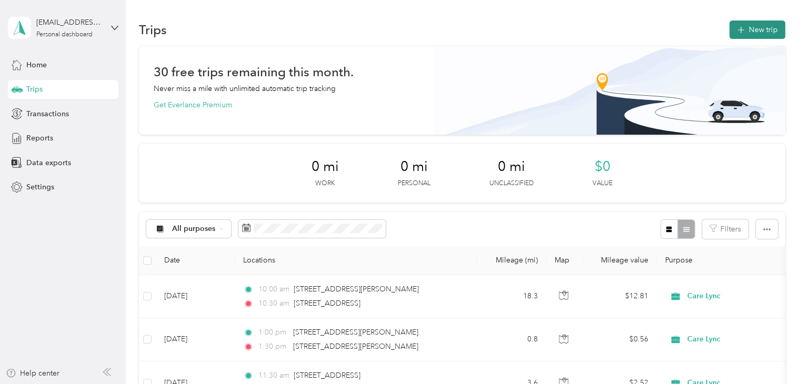
click at [398, 31] on button "New trip" at bounding box center [757, 30] width 56 height 18
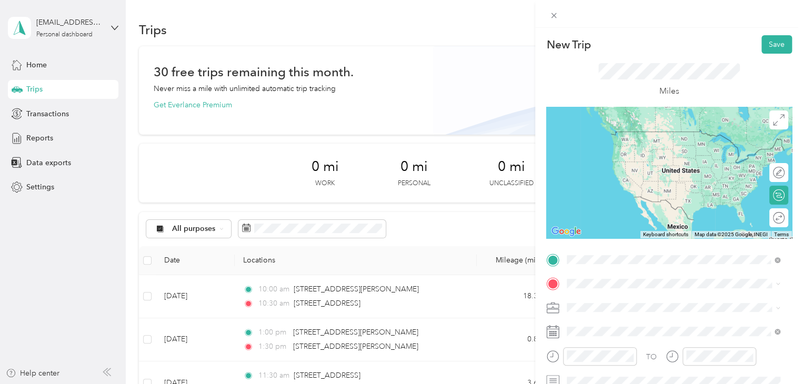
click at [398, 136] on span "33 Rob Clark Street Winterport, Maine 04496, United States" at bounding box center [669, 131] width 164 height 9
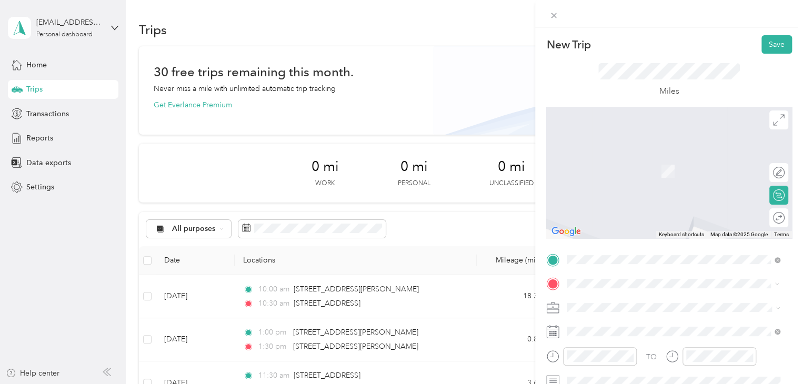
click at [398, 160] on span "577 Five Road Carmel, Maine 04419, United States" at bounding box center [639, 154] width 105 height 9
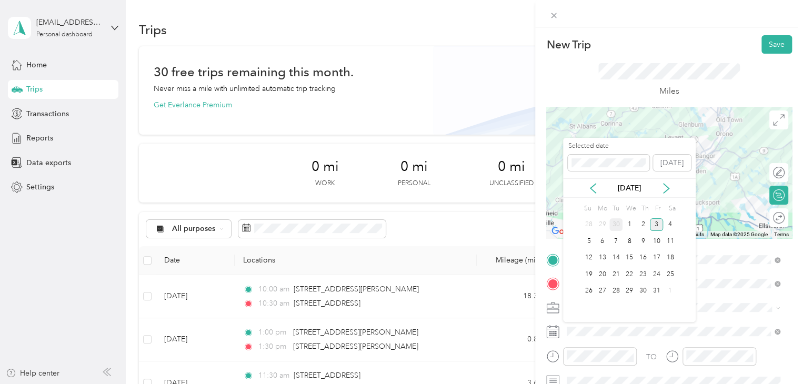
click at [398, 224] on div "30" at bounding box center [616, 224] width 14 height 13
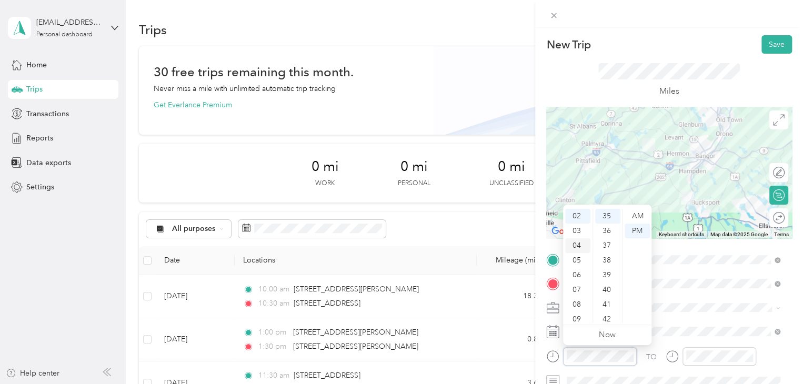
scroll to position [0, 0]
click at [398, 228] on div "01" at bounding box center [577, 231] width 25 height 15
click at [398, 245] on div "30" at bounding box center [607, 247] width 25 height 15
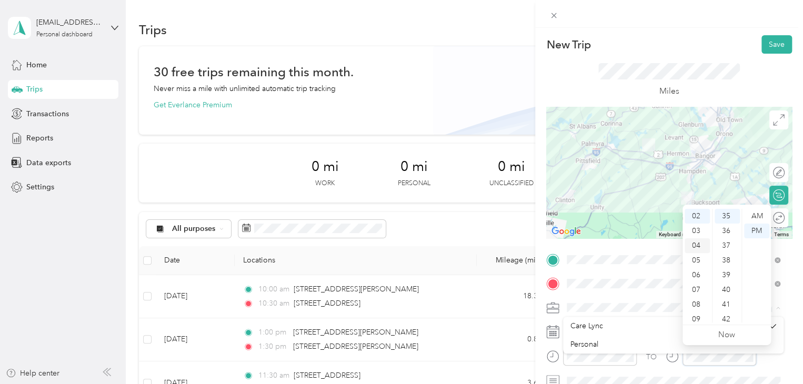
scroll to position [0, 0]
click at [398, 249] on div "02" at bounding box center [697, 245] width 25 height 15
click at [398, 213] on div "00" at bounding box center [726, 216] width 25 height 15
click at [398, 350] on div "TO" at bounding box center [669, 360] width 246 height 26
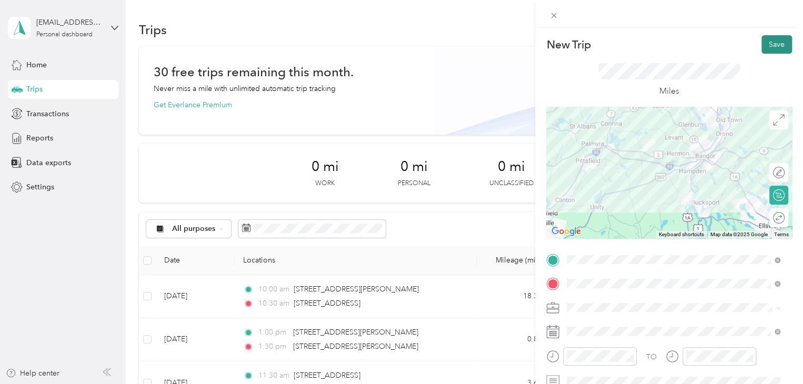
click at [398, 45] on button "Save" at bounding box center [776, 44] width 31 height 18
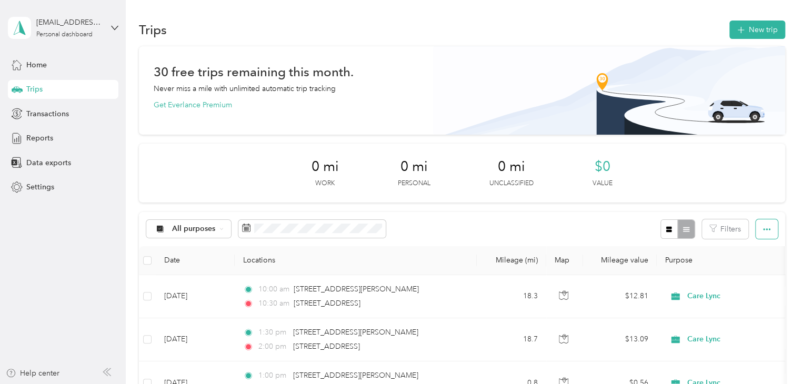
click at [398, 225] on span "button" at bounding box center [766, 229] width 7 height 9
click at [398, 263] on span "Export" at bounding box center [749, 267] width 22 height 9
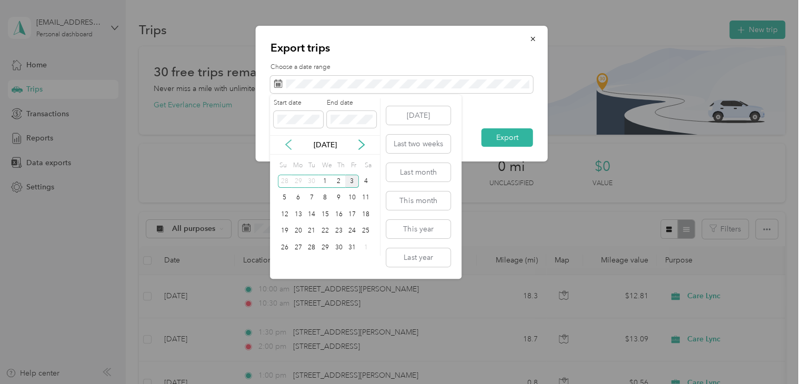
click at [290, 144] on icon at bounding box center [288, 144] width 11 height 11
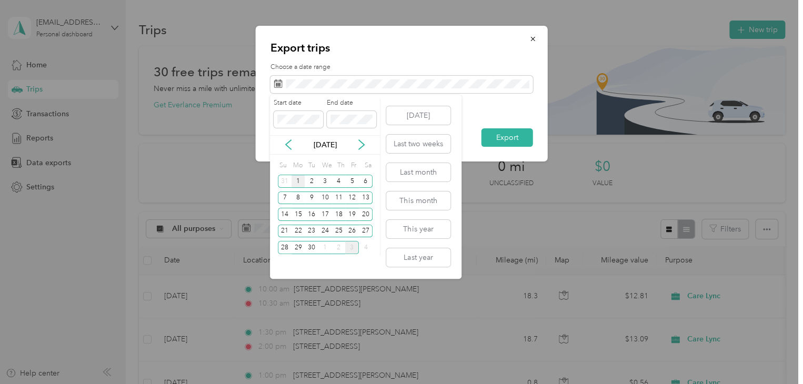
click at [298, 180] on div "1" at bounding box center [298, 181] width 14 height 13
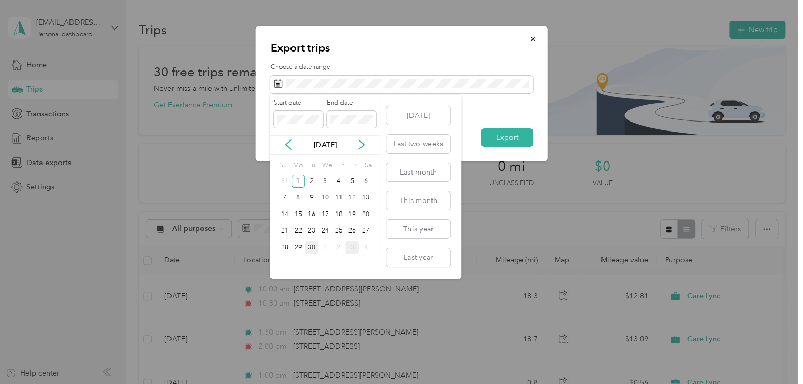
click at [313, 248] on div "30" at bounding box center [312, 247] width 14 height 13
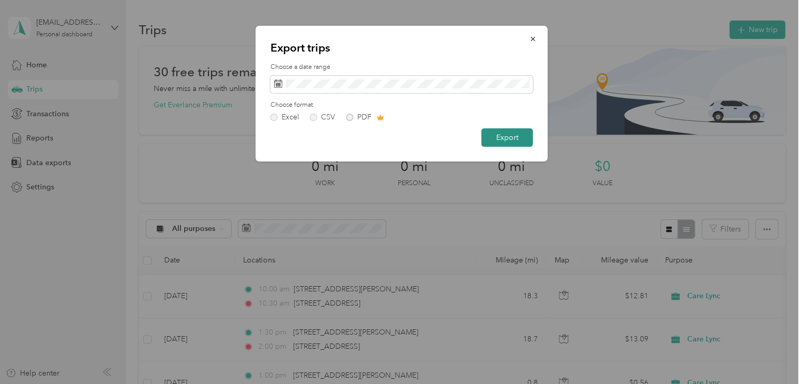
click at [398, 135] on button "Export" at bounding box center [507, 137] width 52 height 18
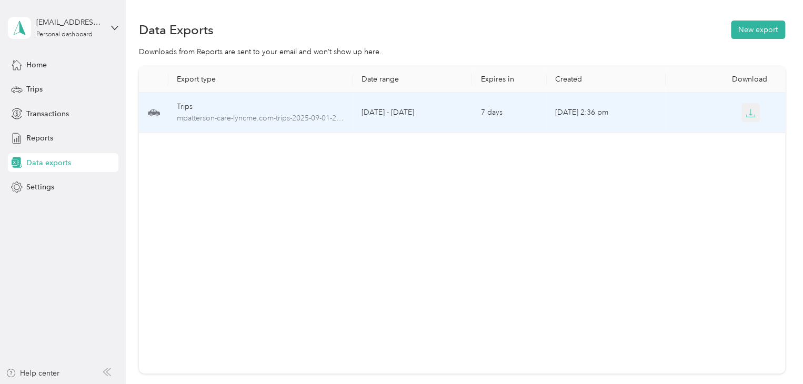
click at [398, 115] on icon "button" at bounding box center [750, 112] width 9 height 9
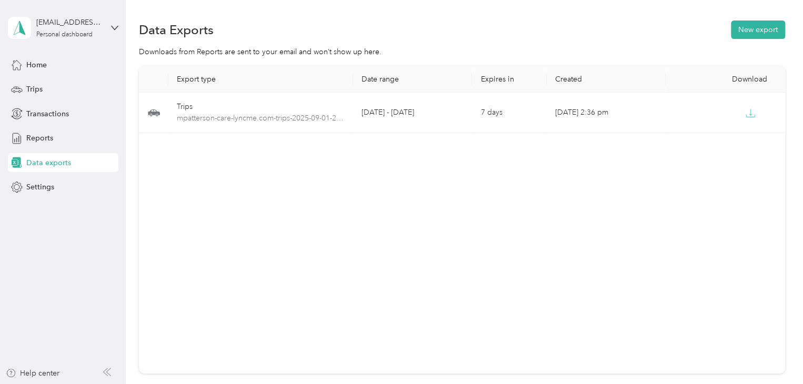
click at [364, 22] on div "Data Exports New export" at bounding box center [462, 29] width 646 height 22
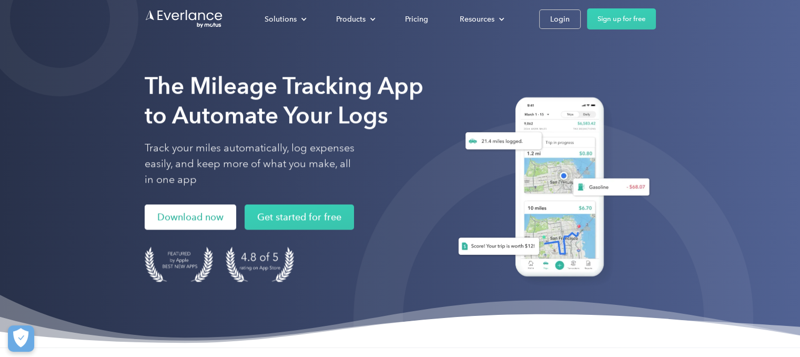
click at [174, 224] on link "Download now" at bounding box center [191, 217] width 92 height 25
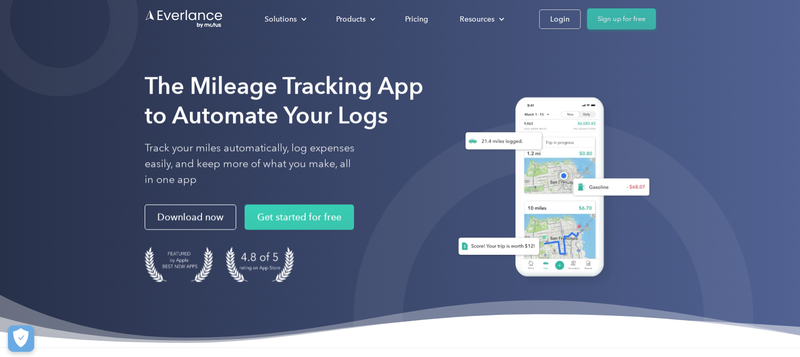
click at [612, 21] on link "Sign up for free" at bounding box center [621, 18] width 69 height 21
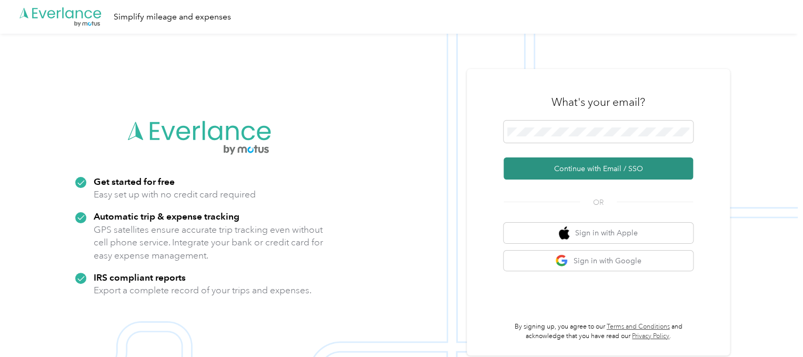
click at [576, 176] on button "Continue with Email / SSO" at bounding box center [598, 168] width 189 height 22
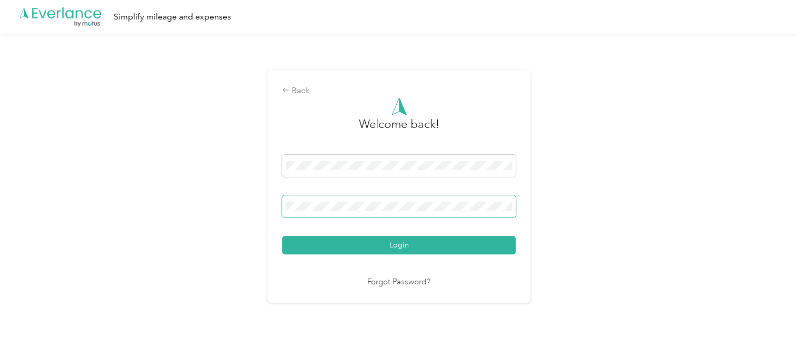
click at [282, 236] on button "Login" at bounding box center [399, 245] width 234 height 18
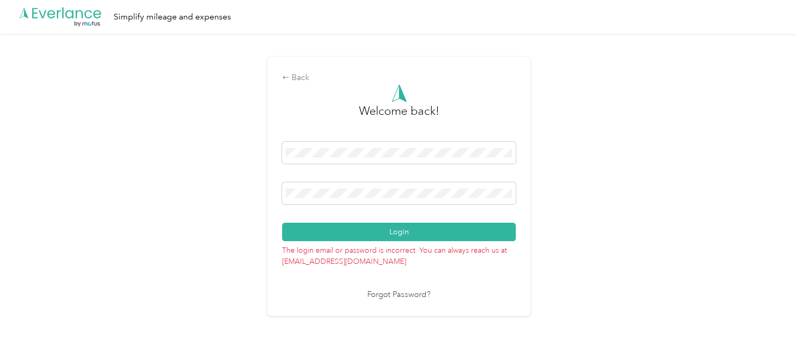
click at [404, 291] on link "Forgot Password?" at bounding box center [398, 295] width 63 height 12
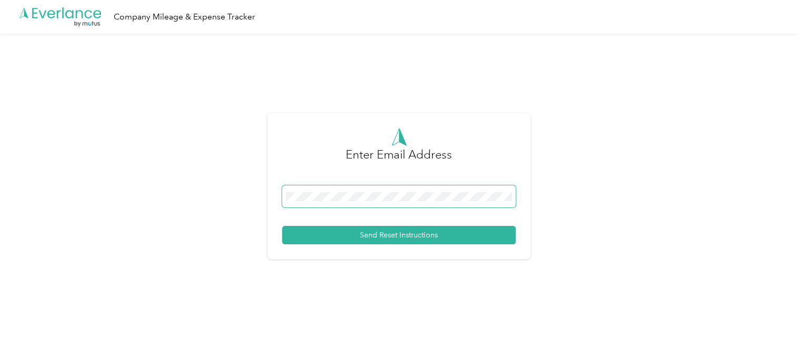
click at [366, 203] on span at bounding box center [399, 196] width 234 height 22
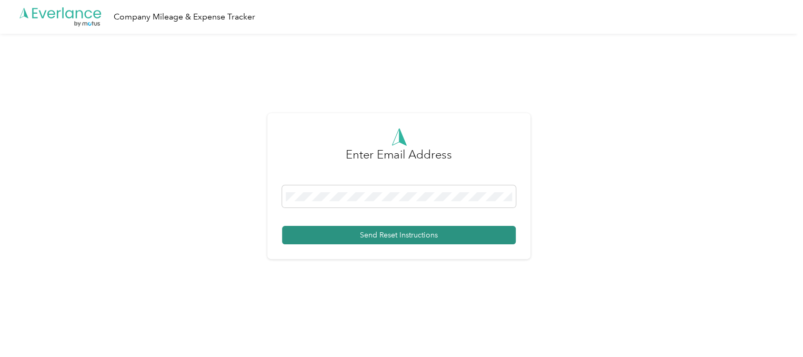
click at [366, 239] on button "Send Reset Instructions" at bounding box center [399, 235] width 234 height 18
